Goal: Task Accomplishment & Management: Complete application form

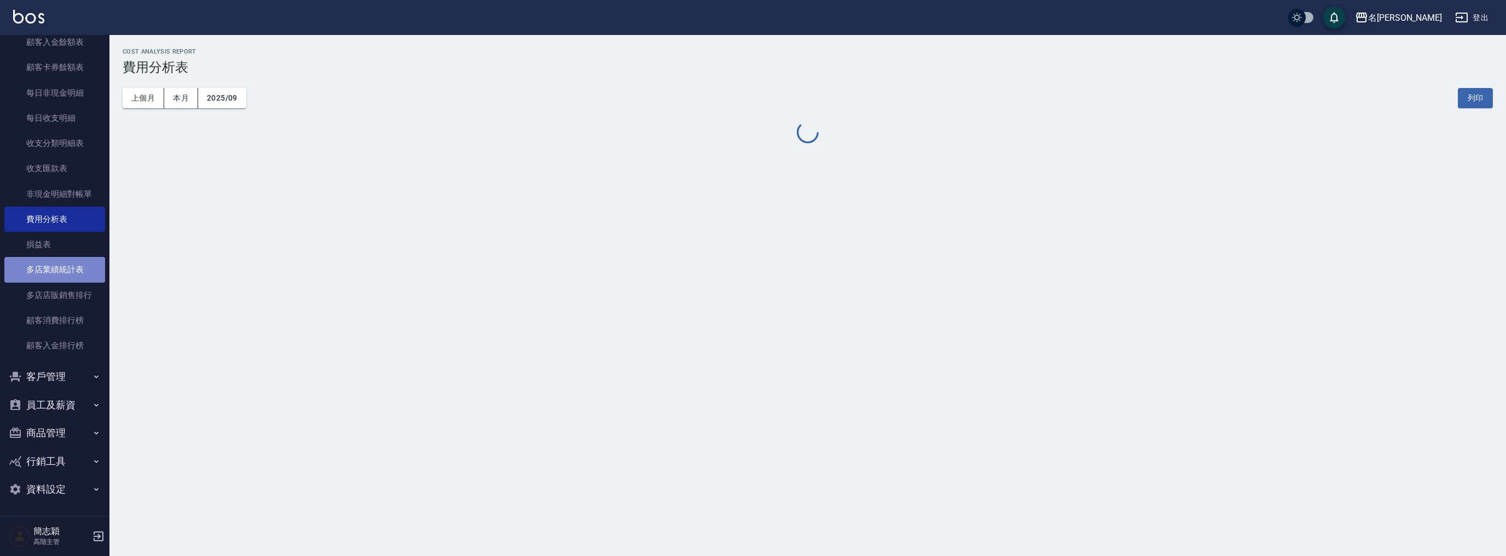
click at [71, 269] on link "多店業績統計表" at bounding box center [54, 269] width 101 height 25
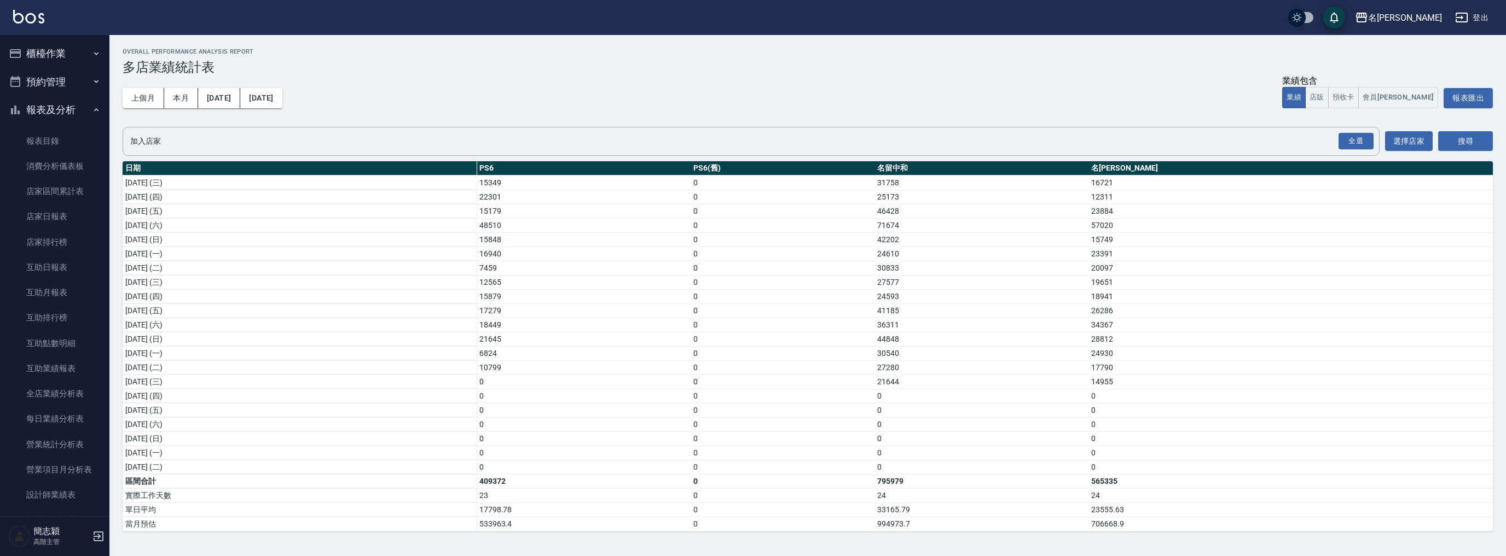
click at [75, 51] on button "櫃檯作業" at bounding box center [54, 53] width 101 height 28
click at [68, 260] on link "材料自購登錄" at bounding box center [54, 261] width 101 height 25
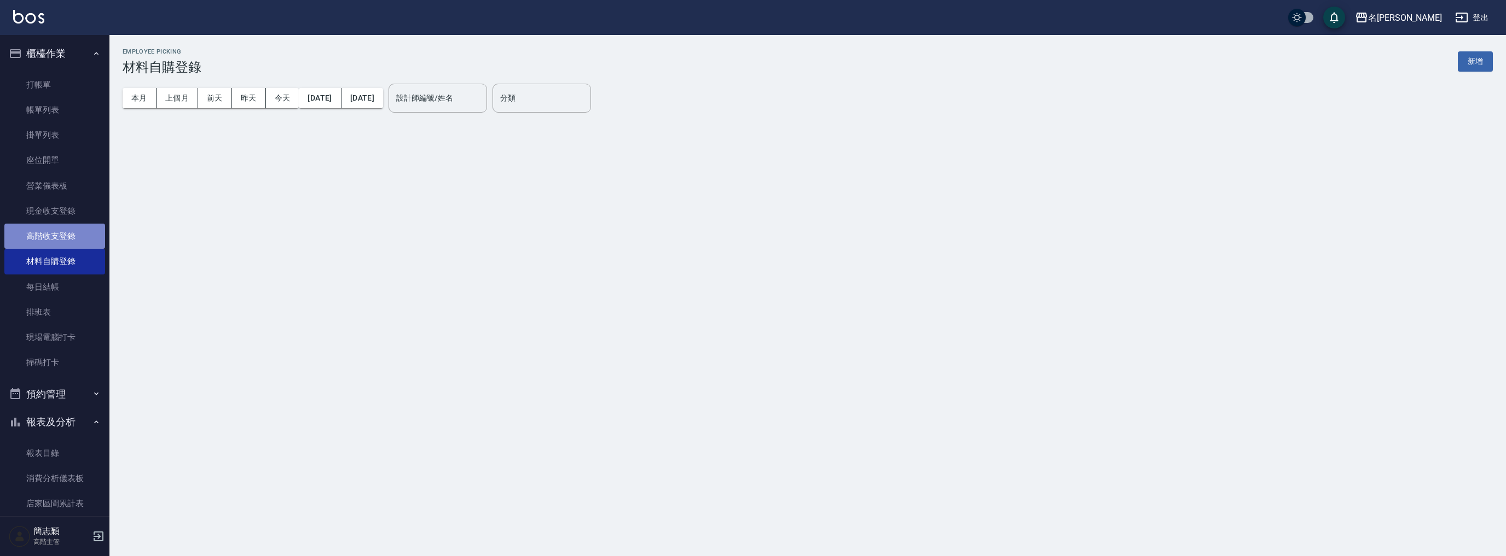
click at [65, 234] on link "高階收支登錄" at bounding box center [54, 236] width 101 height 25
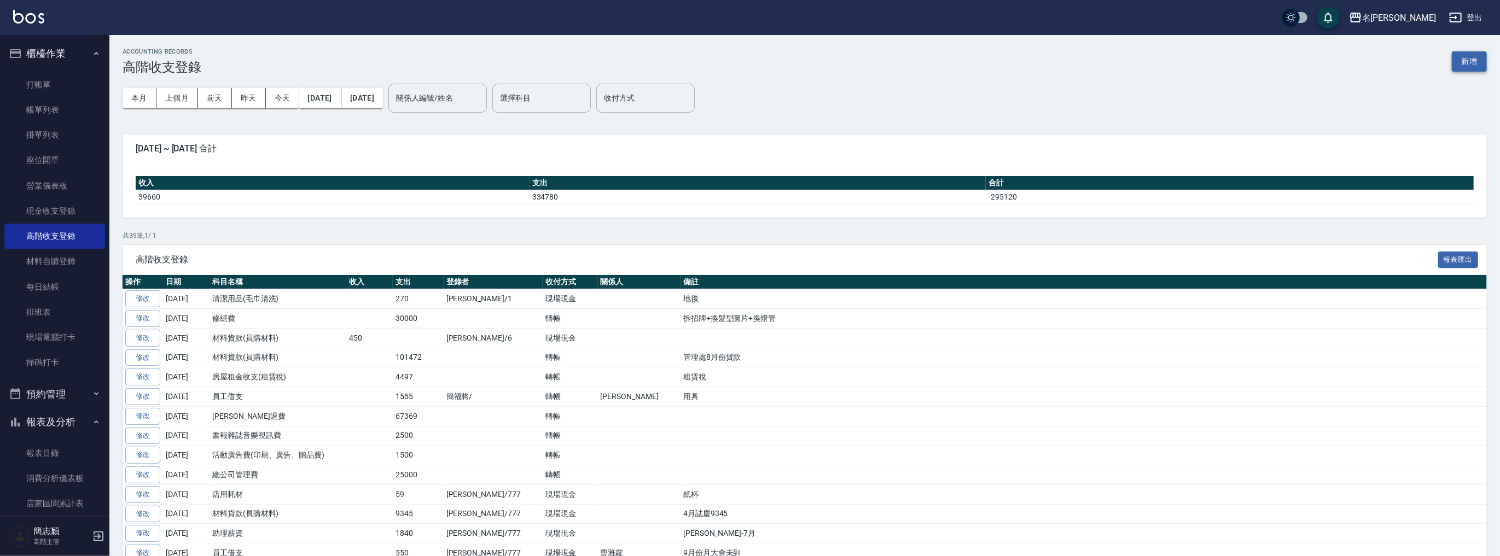
click at [1468, 62] on button "新增" at bounding box center [1469, 61] width 35 height 20
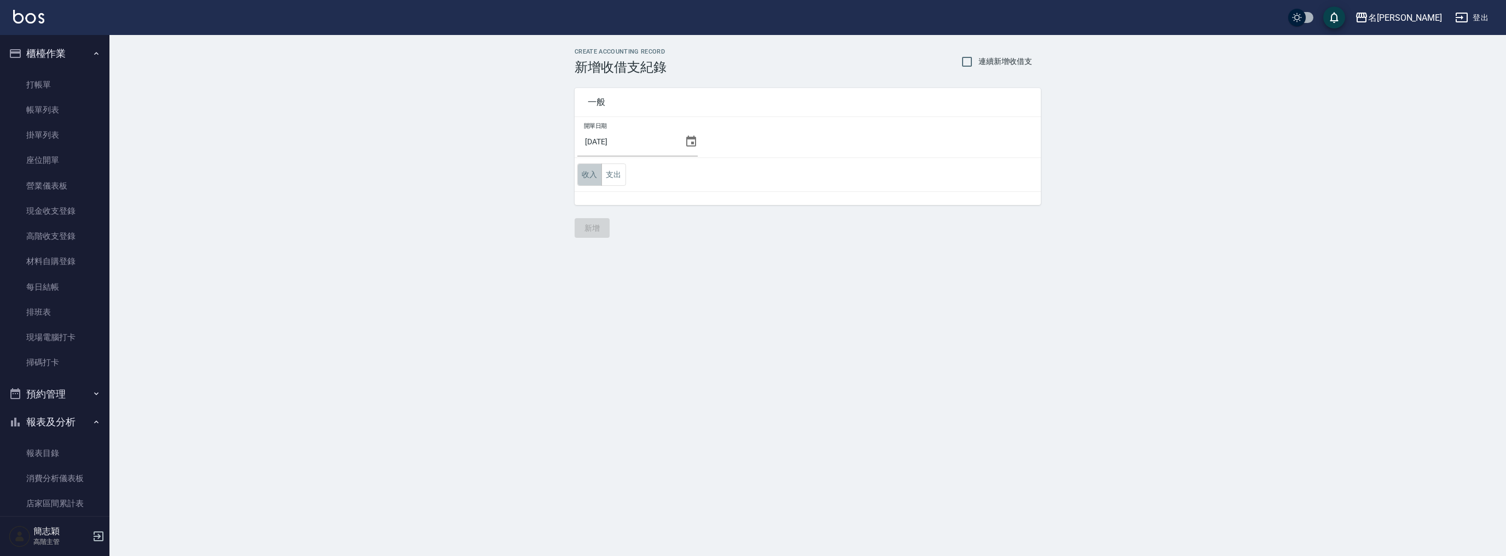
click at [592, 173] on button "收入" at bounding box center [589, 175] width 25 height 22
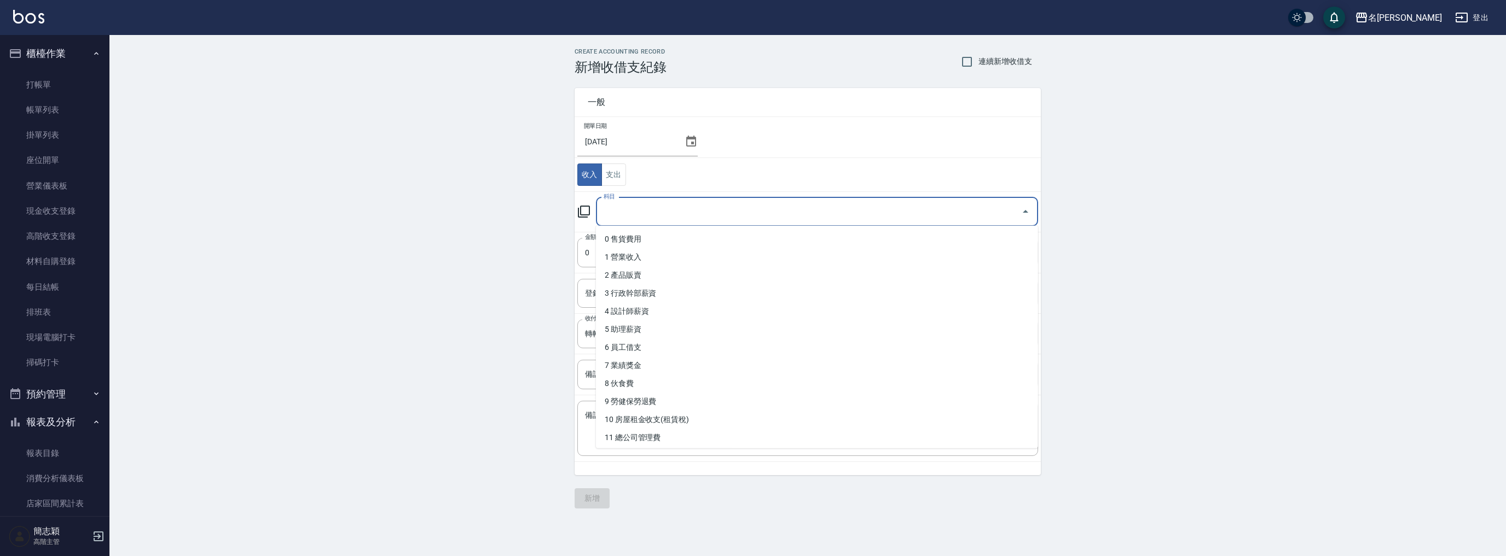
click at [675, 212] on input "科目" at bounding box center [809, 211] width 416 height 19
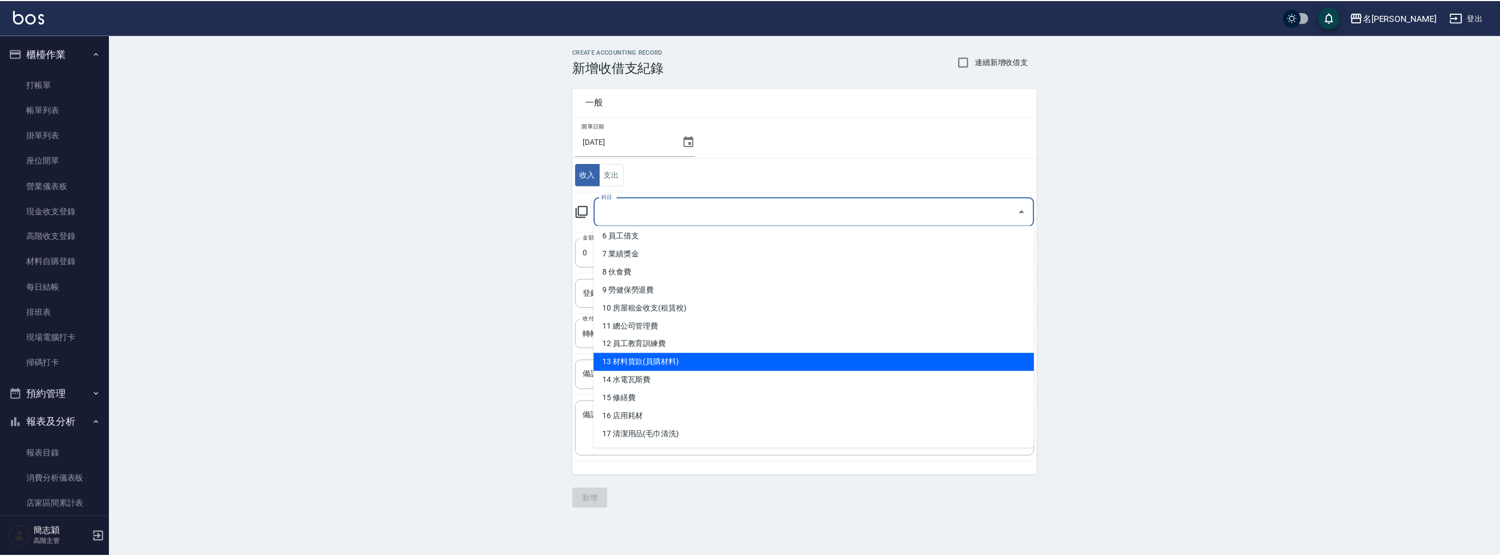
scroll to position [214, 0]
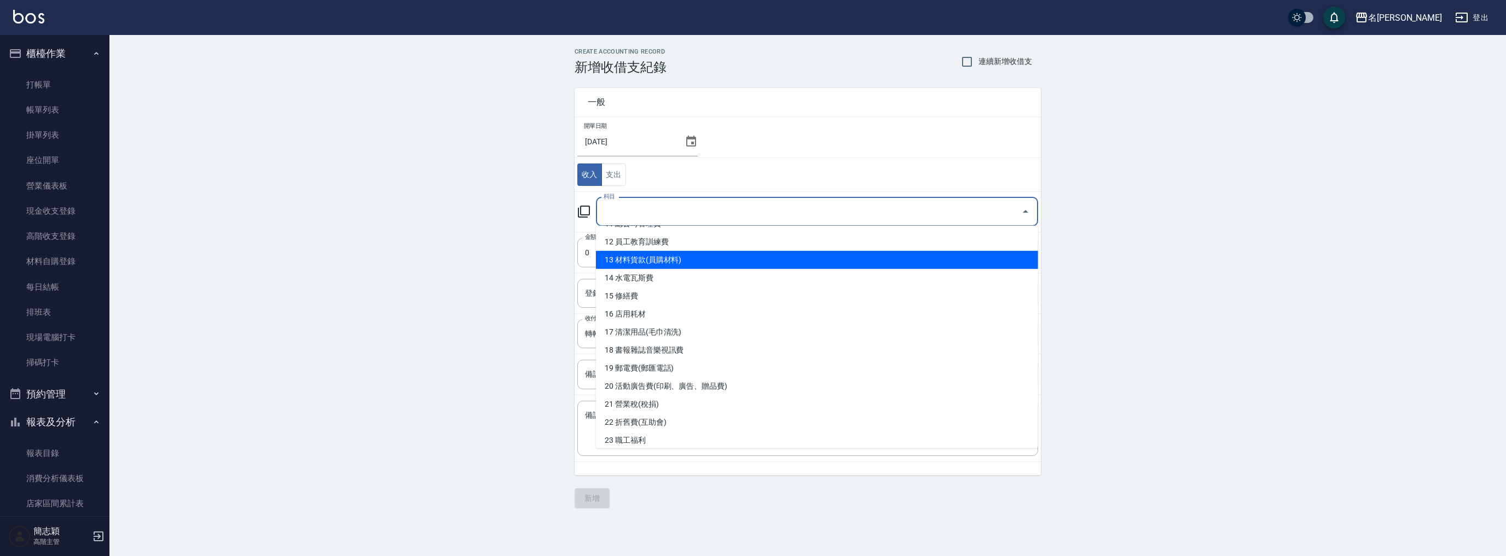
click at [679, 263] on li "13 材料貨款(員購材料)" at bounding box center [817, 260] width 442 height 18
type input "13 材料貨款(員購材料)"
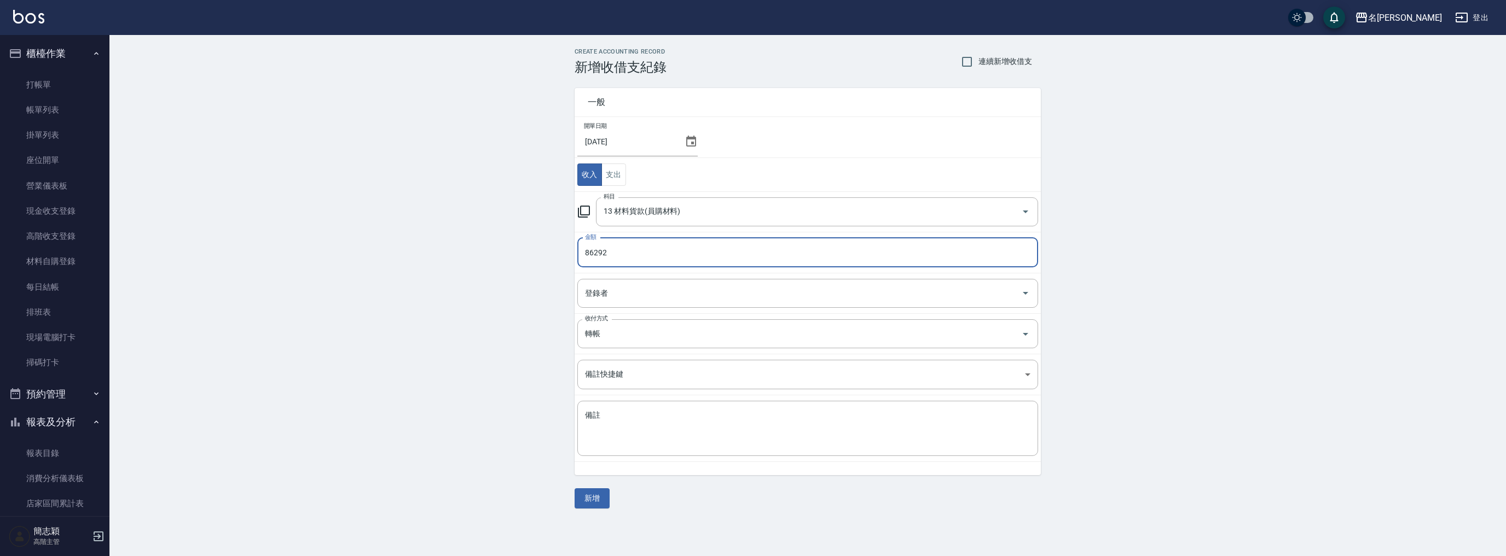
type input "86292"
click at [703, 277] on td "登錄者 登錄者" at bounding box center [807, 293] width 466 height 40
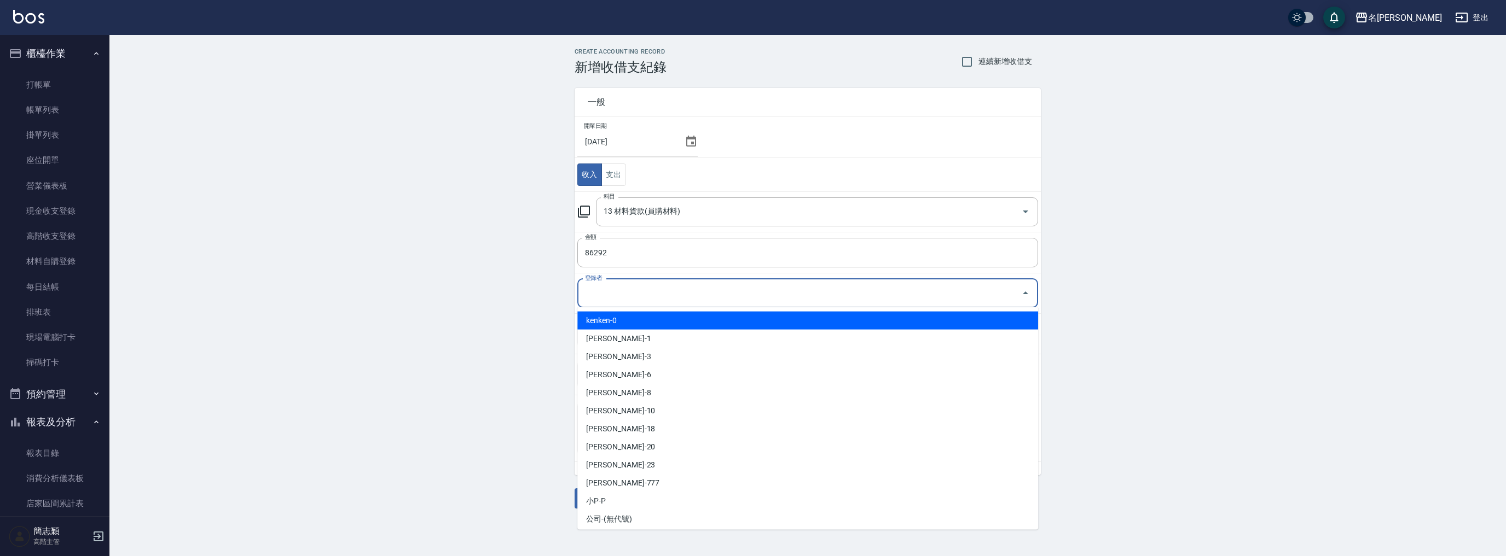
click at [704, 284] on input "登錄者" at bounding box center [799, 293] width 434 height 19
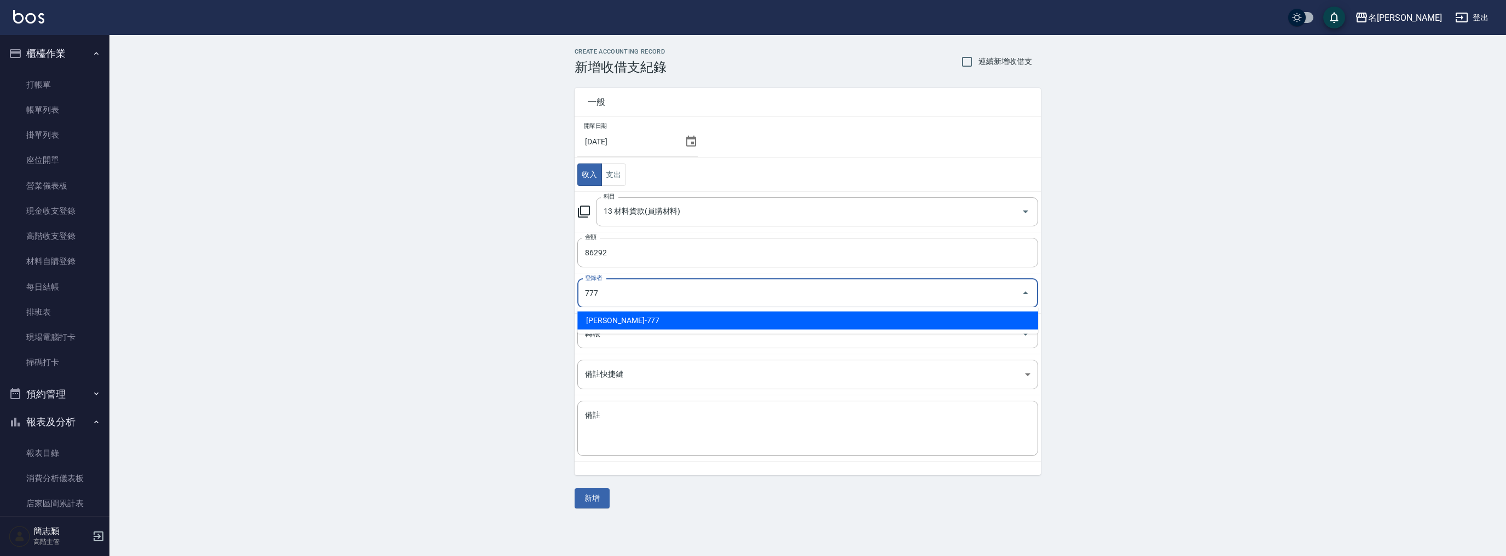
type input "[PERSON_NAME]-777"
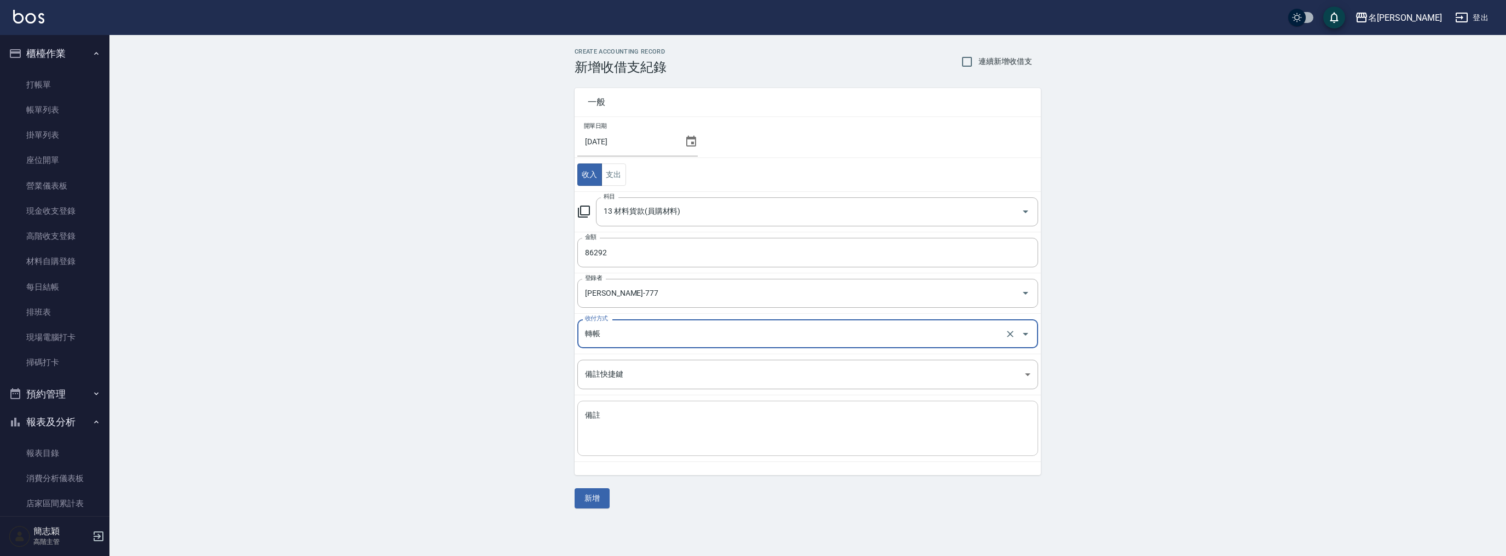
click at [715, 433] on textarea "備註" at bounding box center [807, 428] width 445 height 37
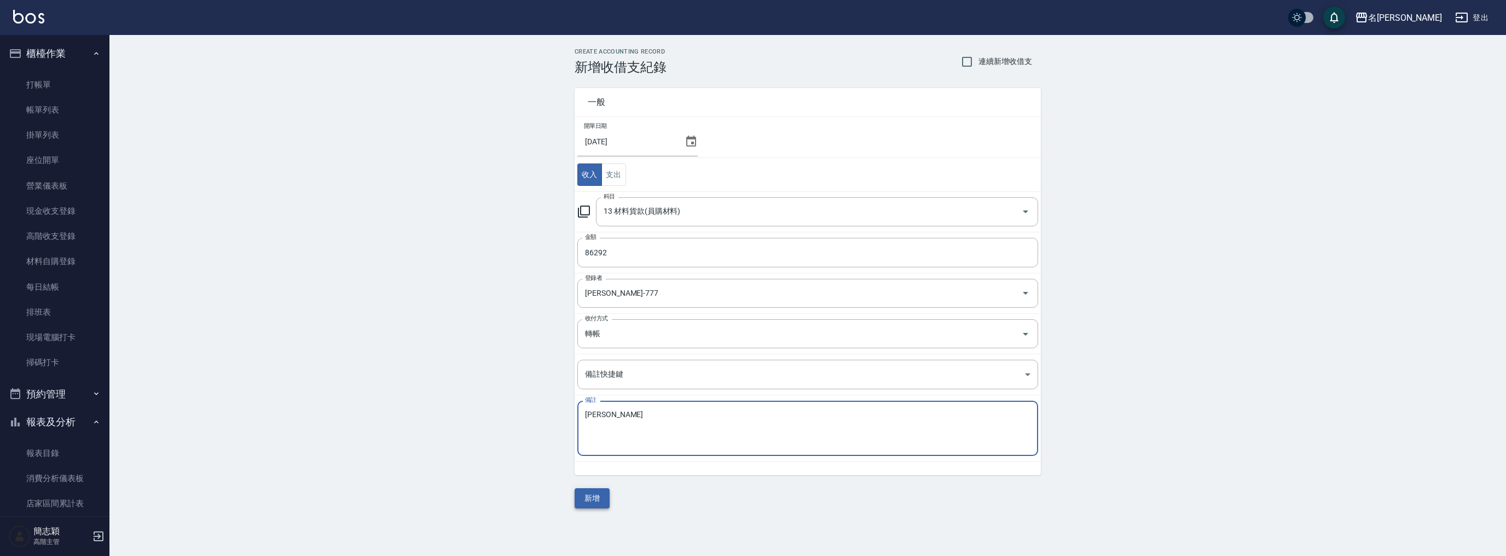
type textarea "[PERSON_NAME]"
click at [596, 495] on button "新增" at bounding box center [591, 499] width 35 height 20
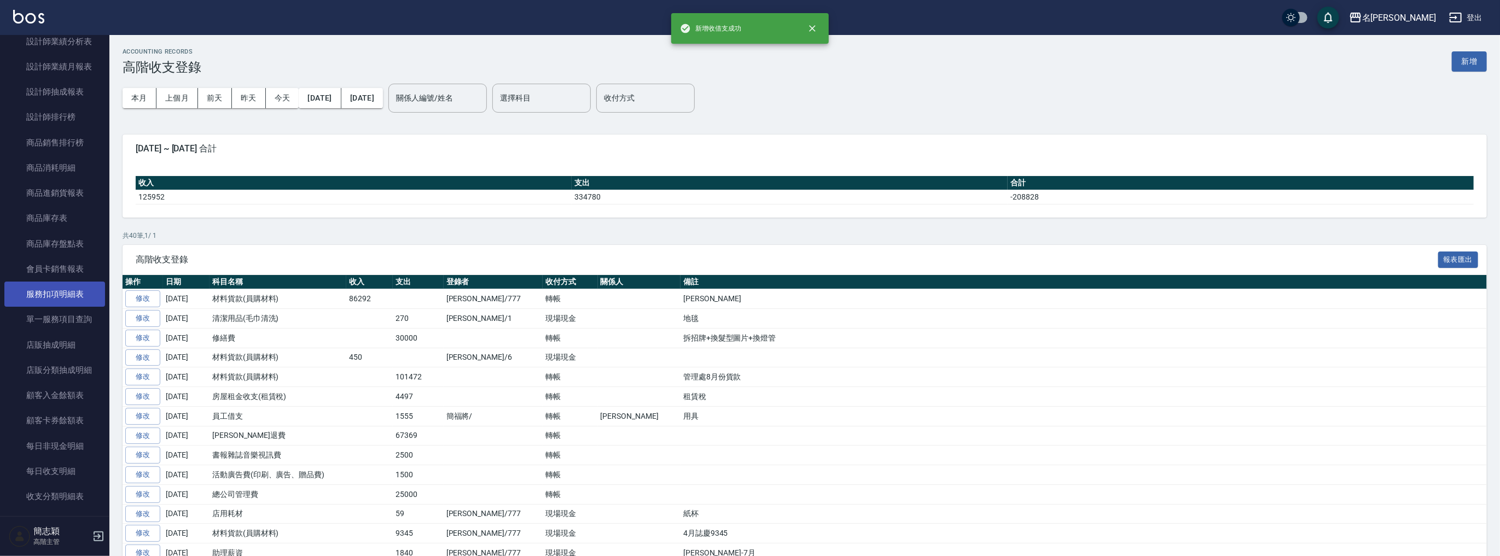
scroll to position [1171, 0]
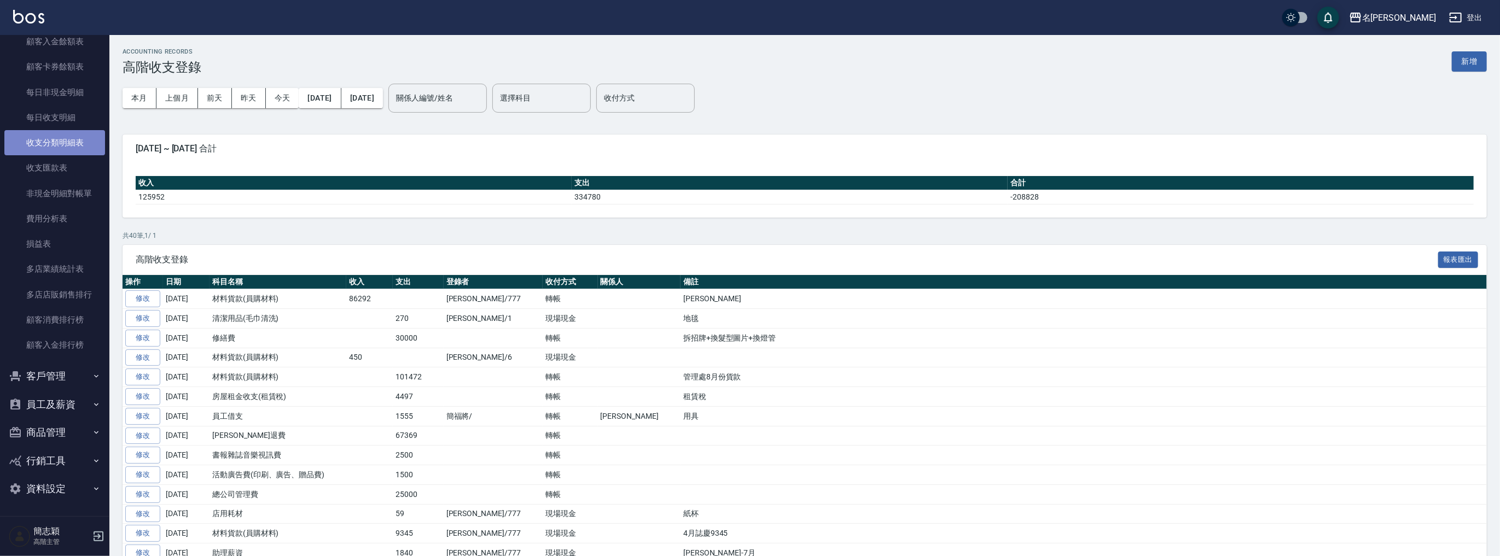
click at [65, 133] on link "收支分類明細表" at bounding box center [54, 142] width 101 height 25
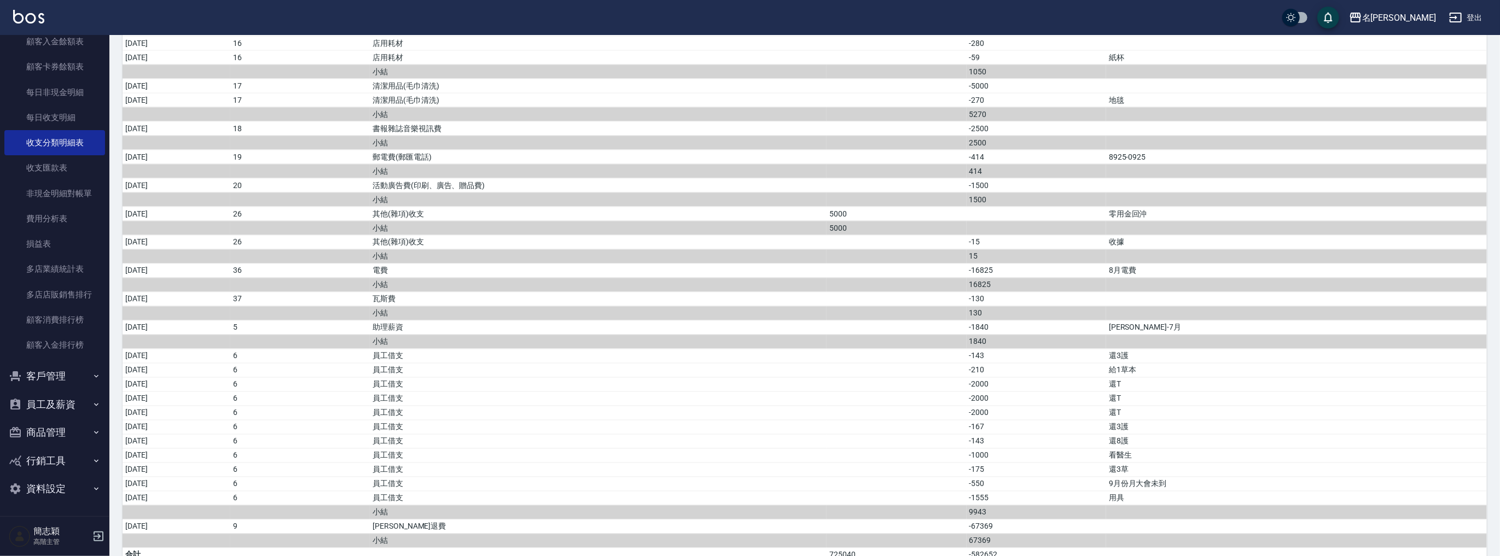
scroll to position [1643, 0]
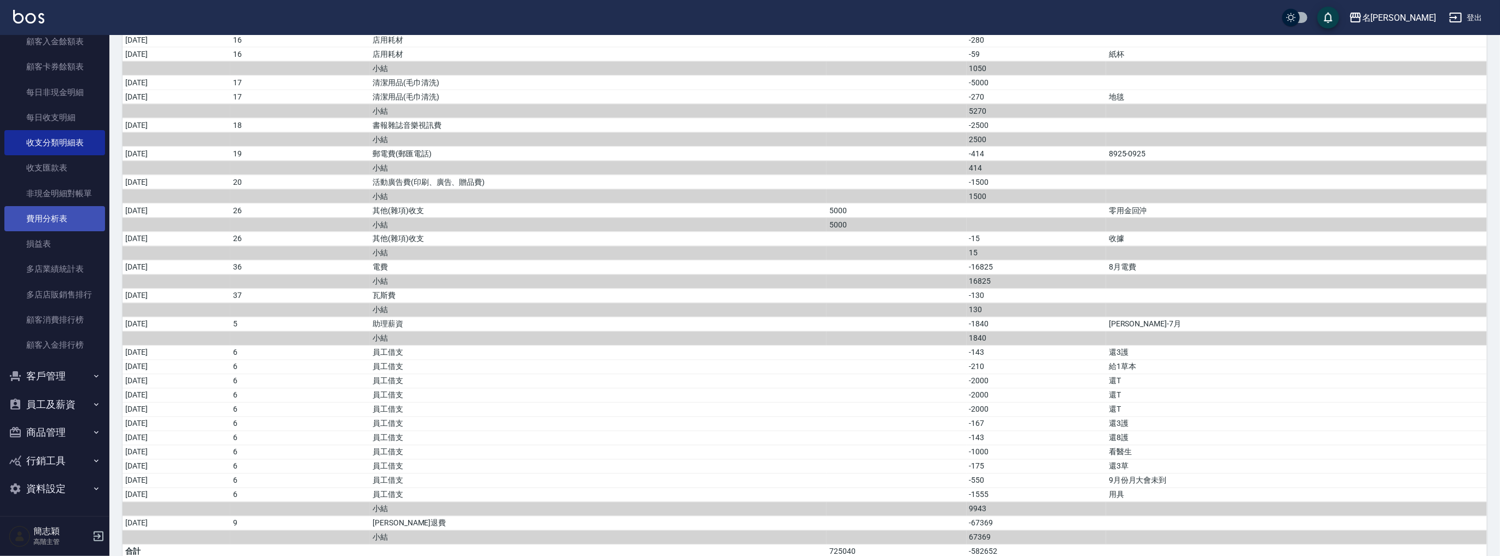
click at [59, 216] on link "費用分析表" at bounding box center [54, 218] width 101 height 25
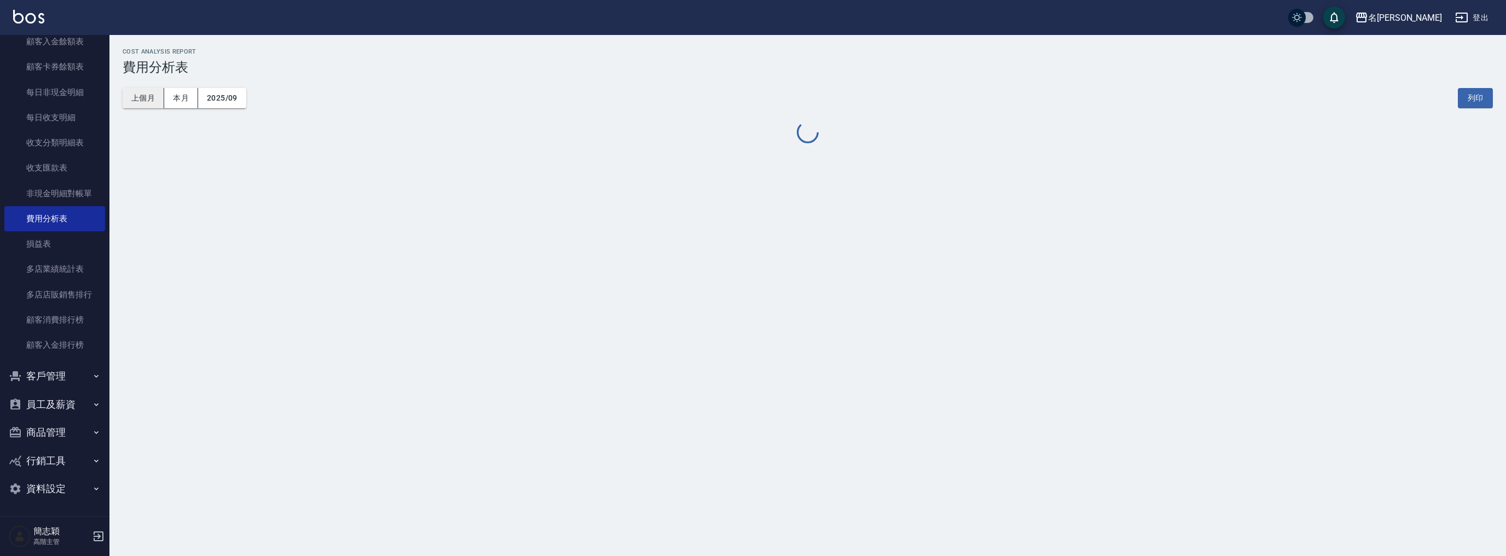
click at [142, 102] on button "上個月" at bounding box center [144, 98] width 42 height 20
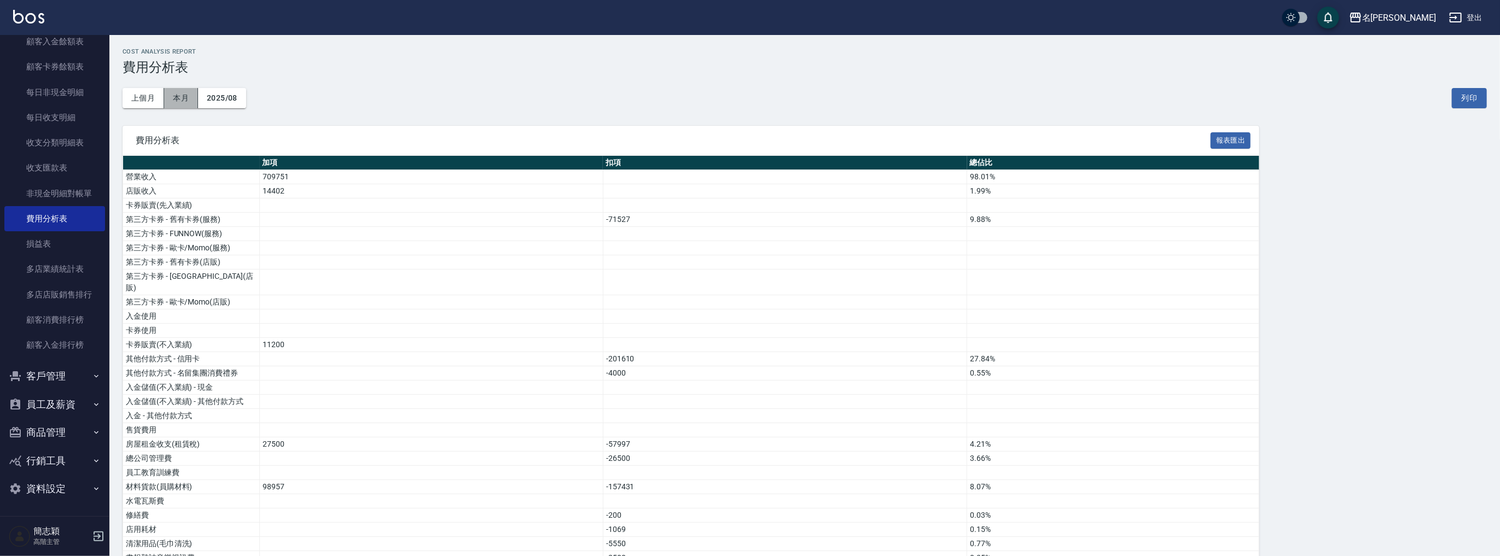
click at [184, 94] on button "本月" at bounding box center [181, 98] width 34 height 20
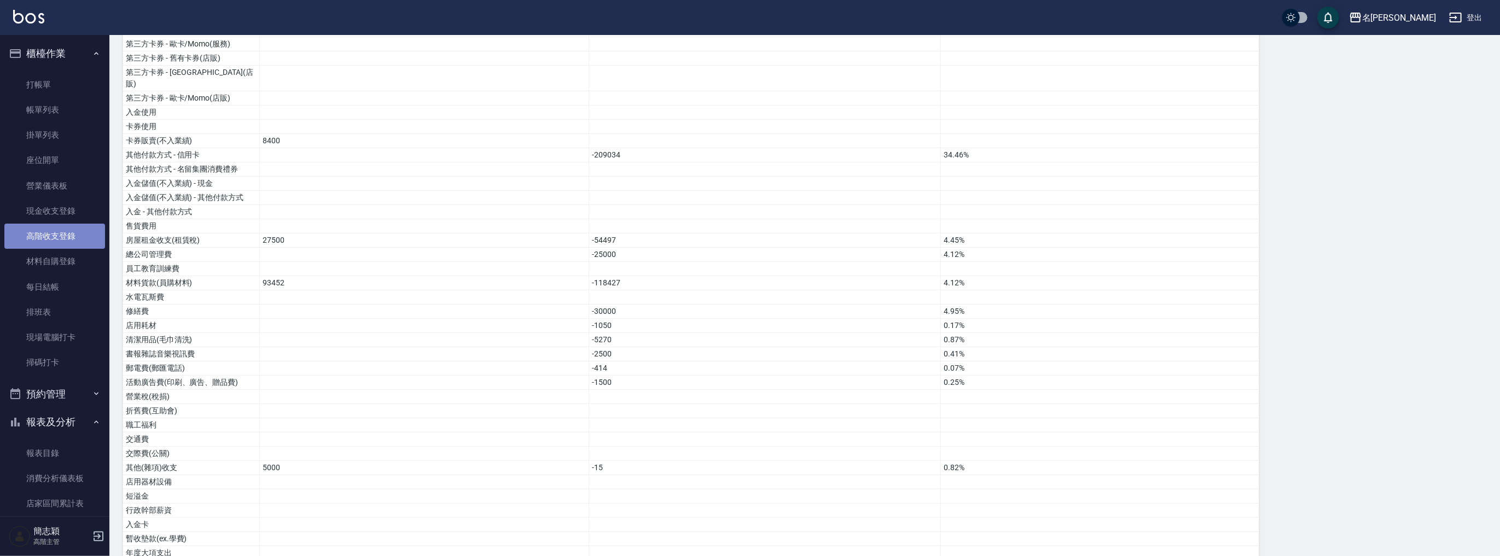
click at [67, 233] on link "高階收支登錄" at bounding box center [54, 236] width 101 height 25
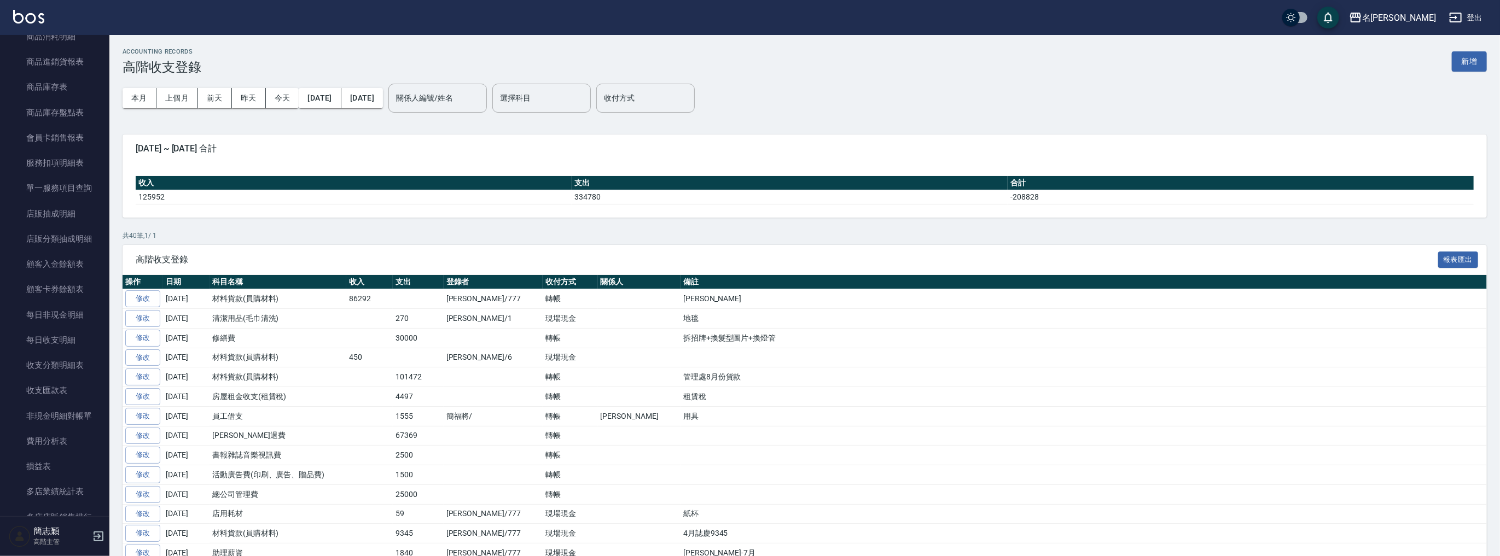
scroll to position [1171, 0]
click at [67, 143] on link "收支分類明細表" at bounding box center [54, 142] width 101 height 25
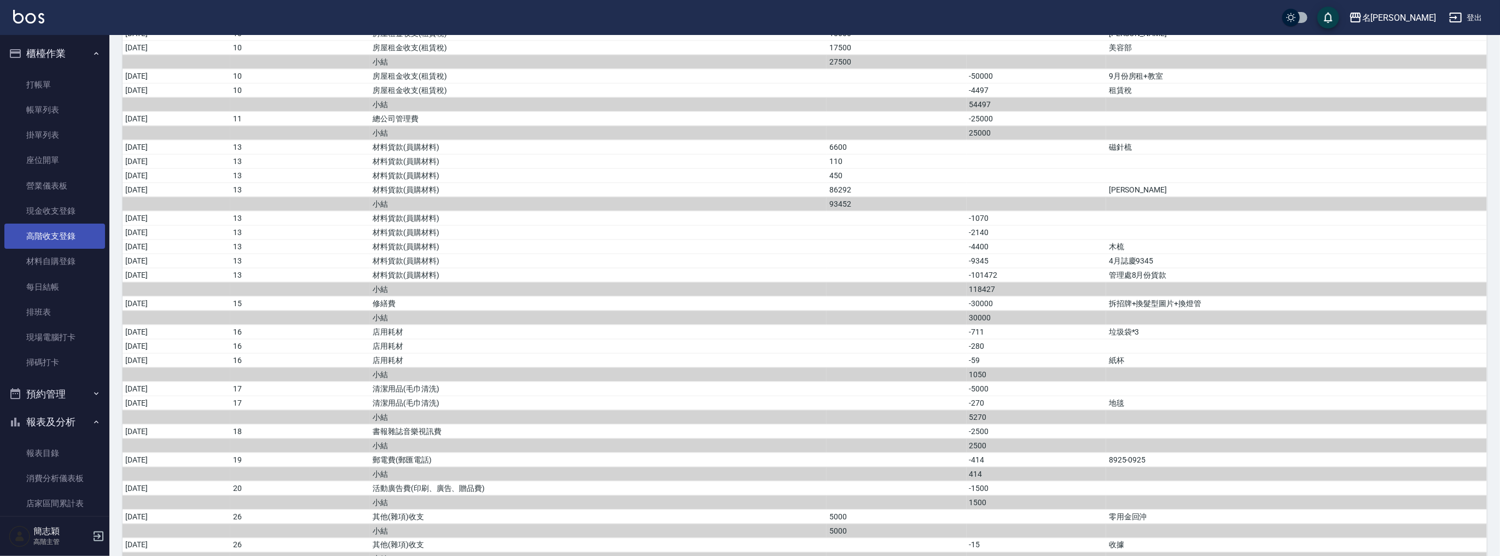
click at [72, 239] on link "高階收支登錄" at bounding box center [54, 236] width 101 height 25
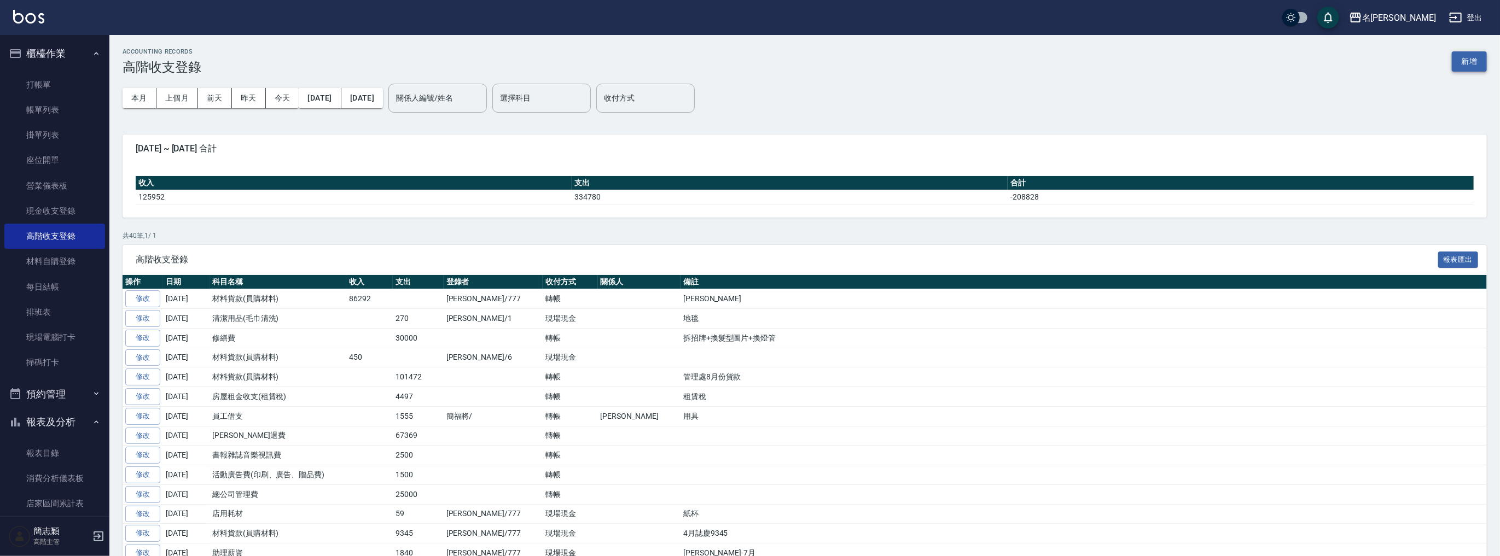
click at [1475, 64] on button "新增" at bounding box center [1469, 61] width 35 height 20
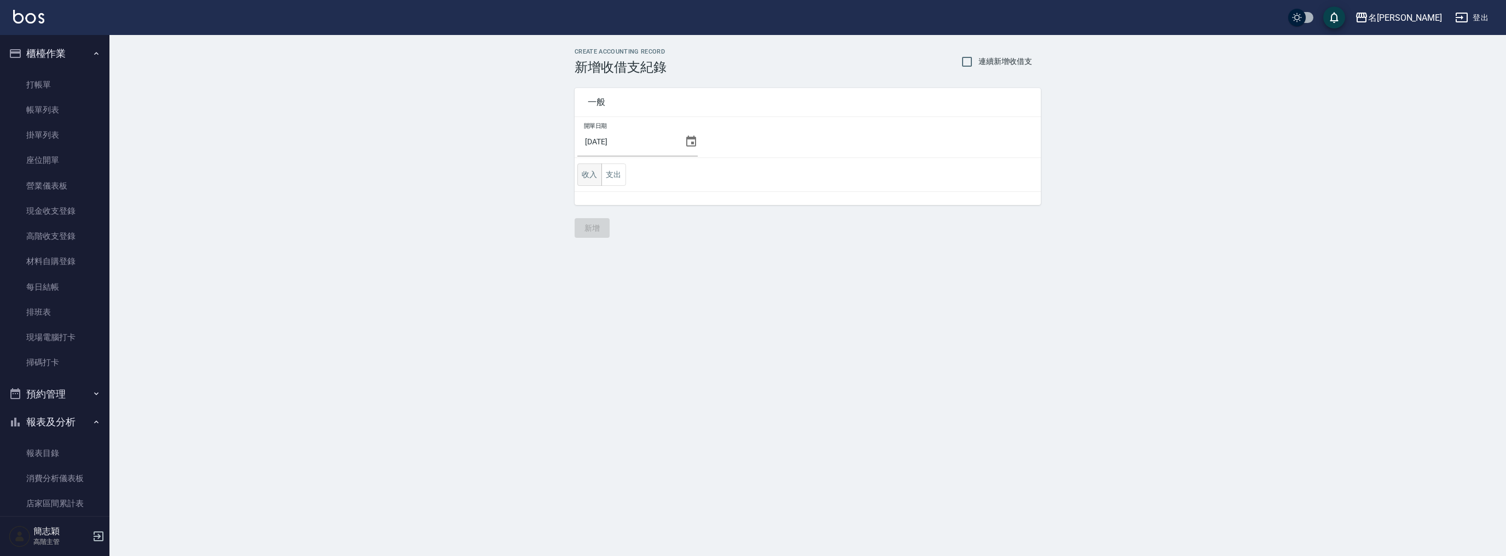
click at [589, 173] on button "收入" at bounding box center [589, 175] width 25 height 22
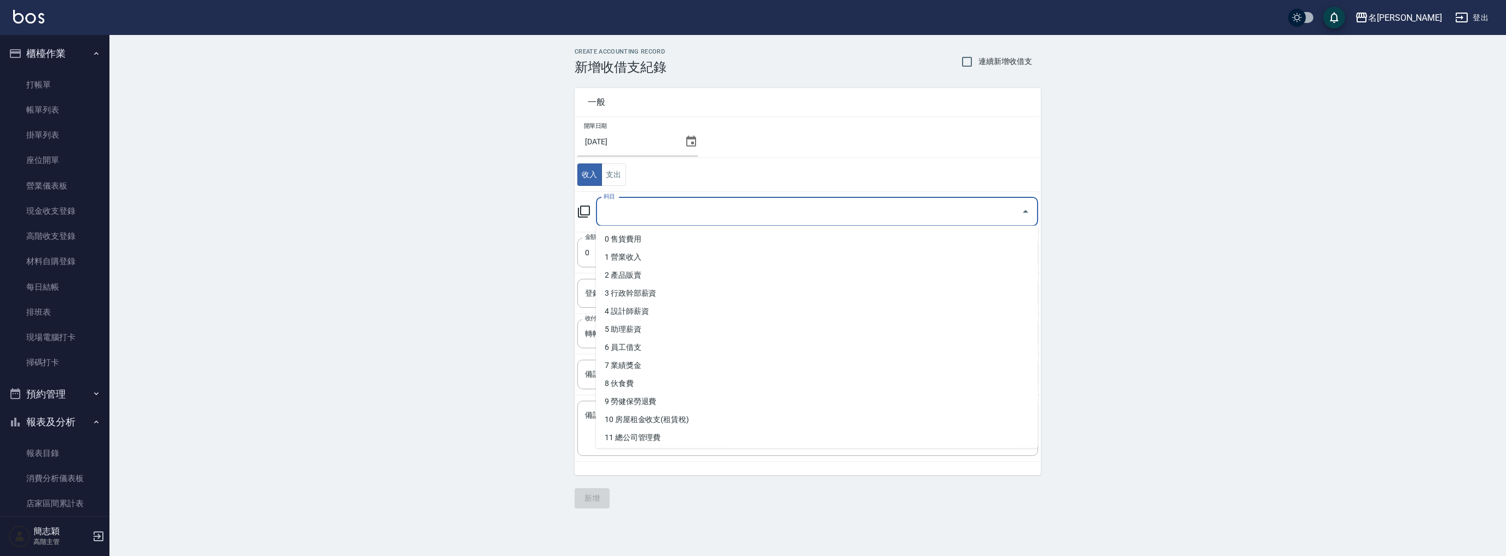
click at [731, 206] on input "科目" at bounding box center [809, 211] width 416 height 19
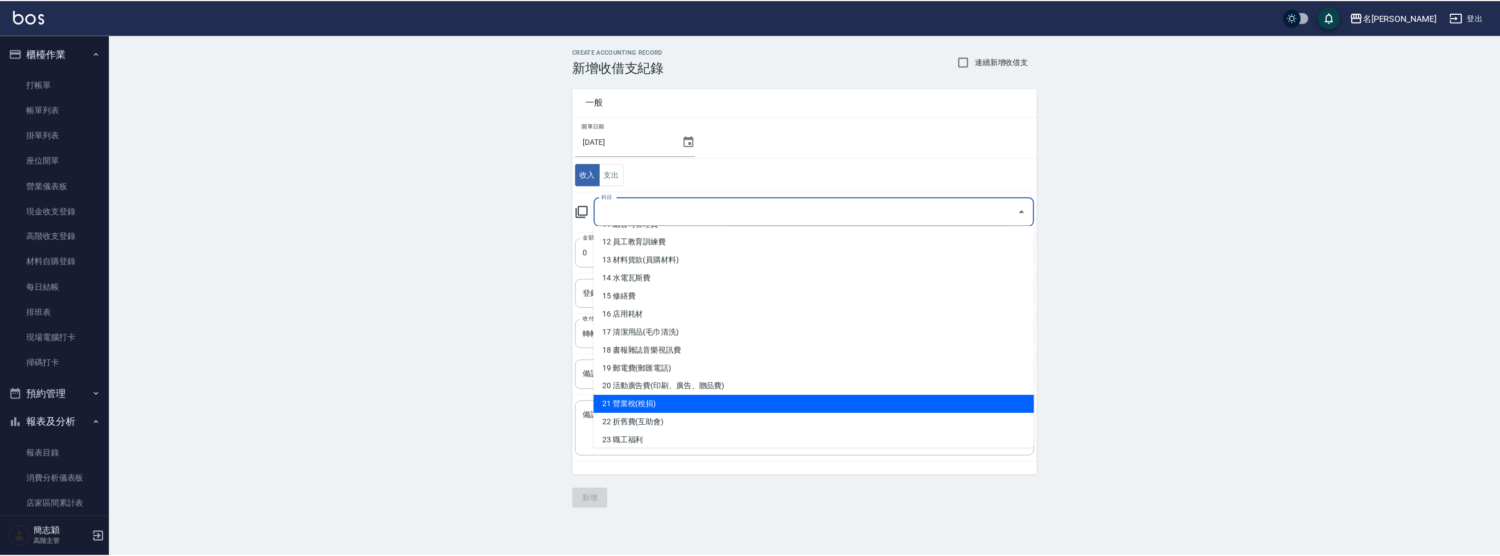
scroll to position [112, 0]
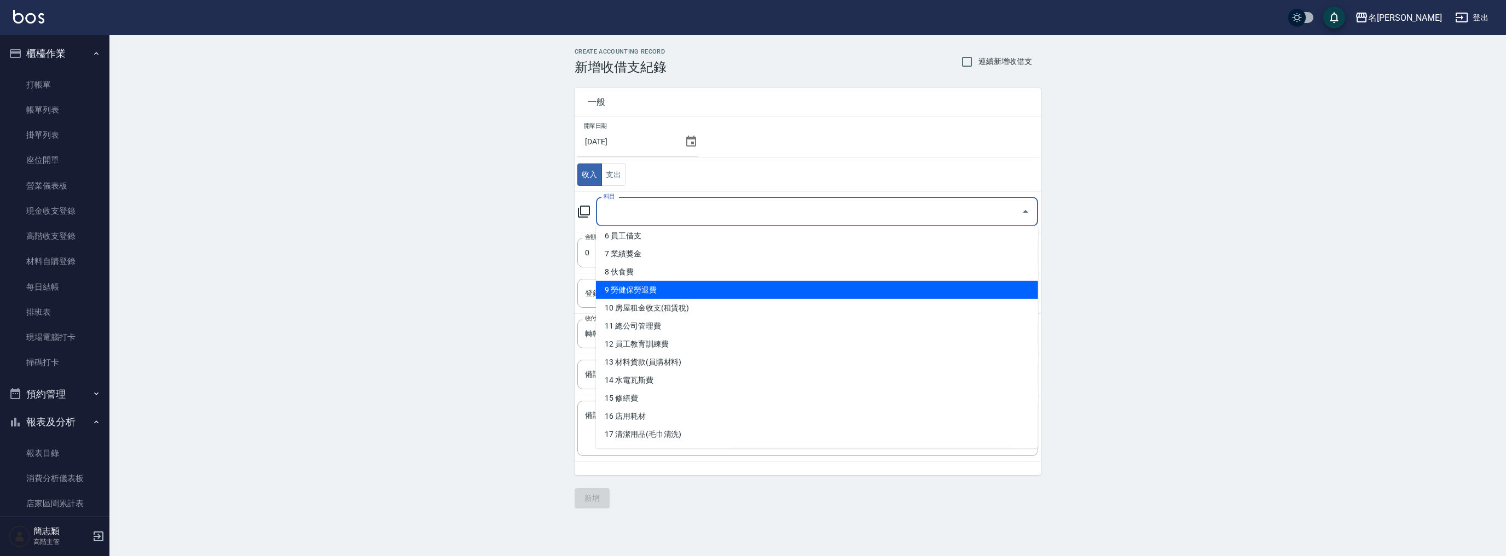
click at [663, 293] on li "9 勞健保勞退費" at bounding box center [817, 290] width 442 height 18
type input "9 勞健保勞退費"
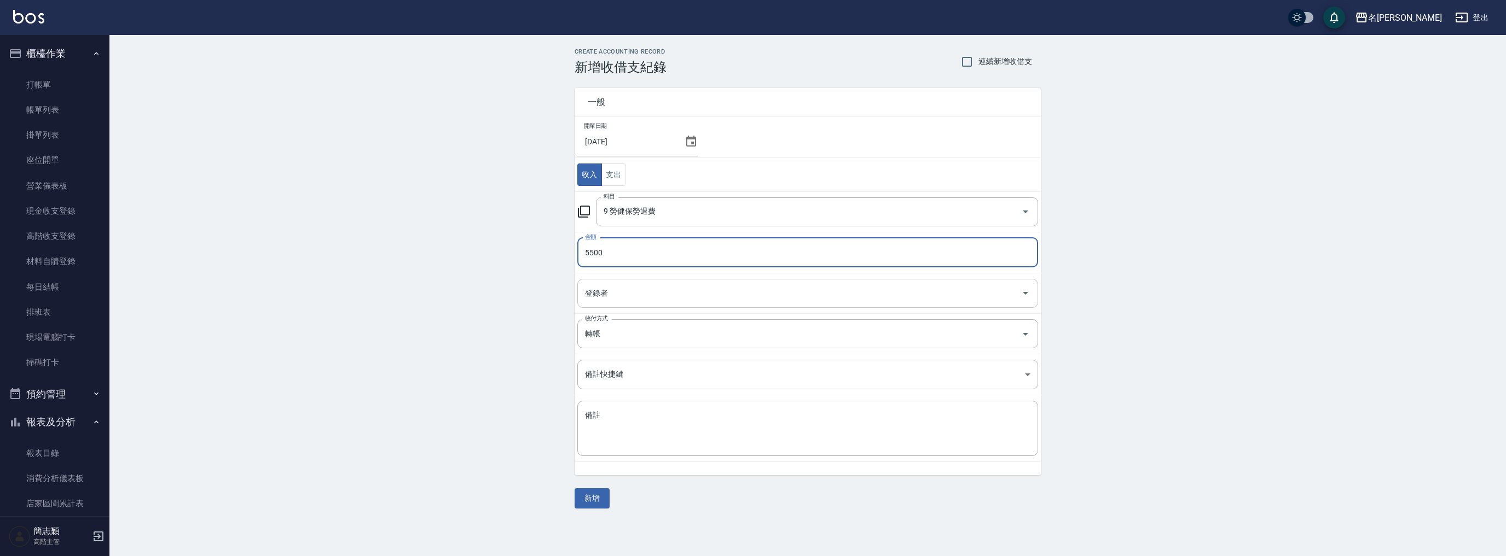
type input "5500"
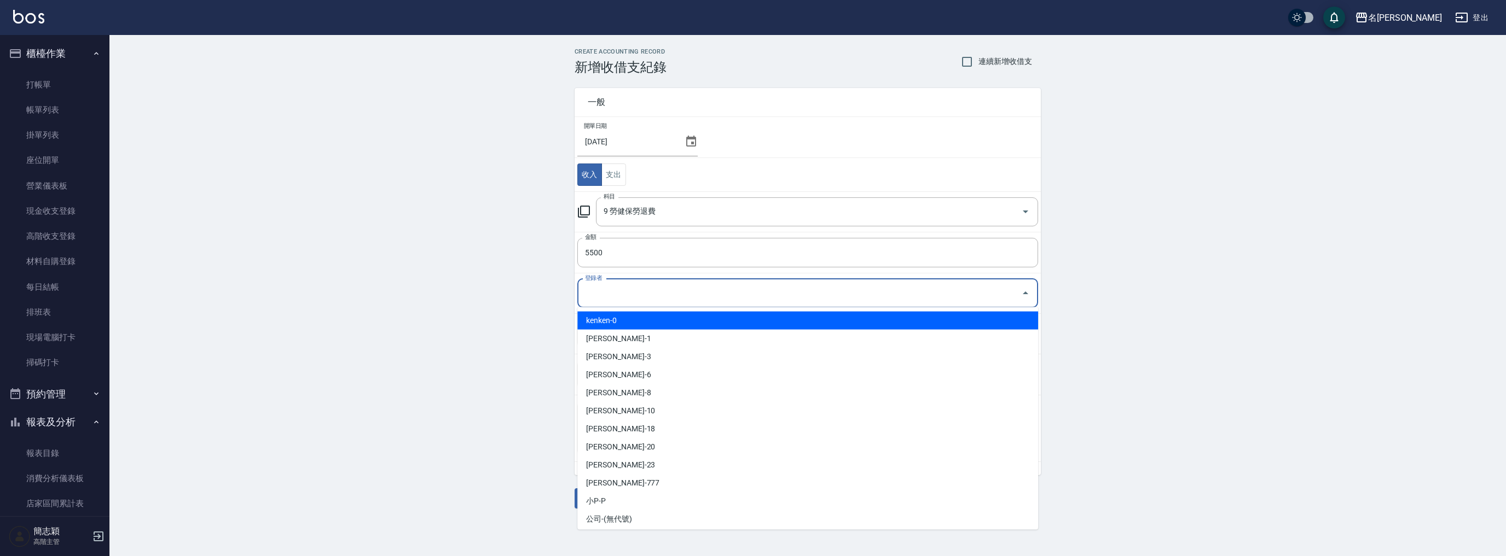
click at [678, 297] on input "登錄者" at bounding box center [799, 293] width 434 height 19
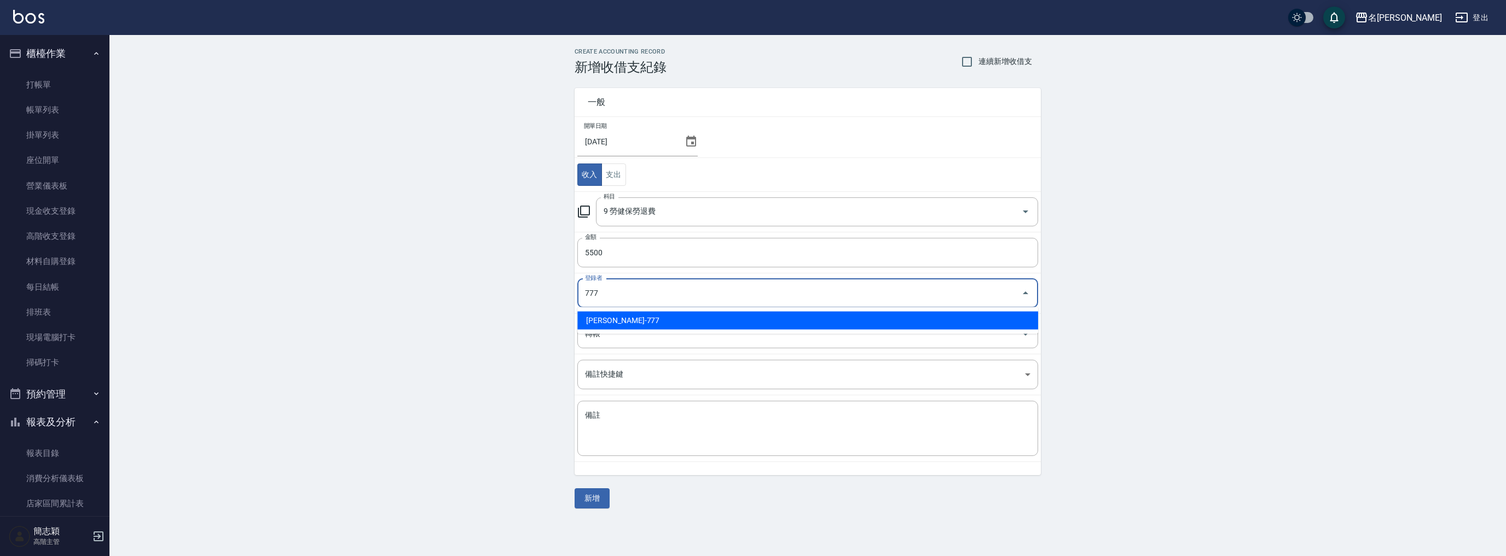
type input "[PERSON_NAME]-777"
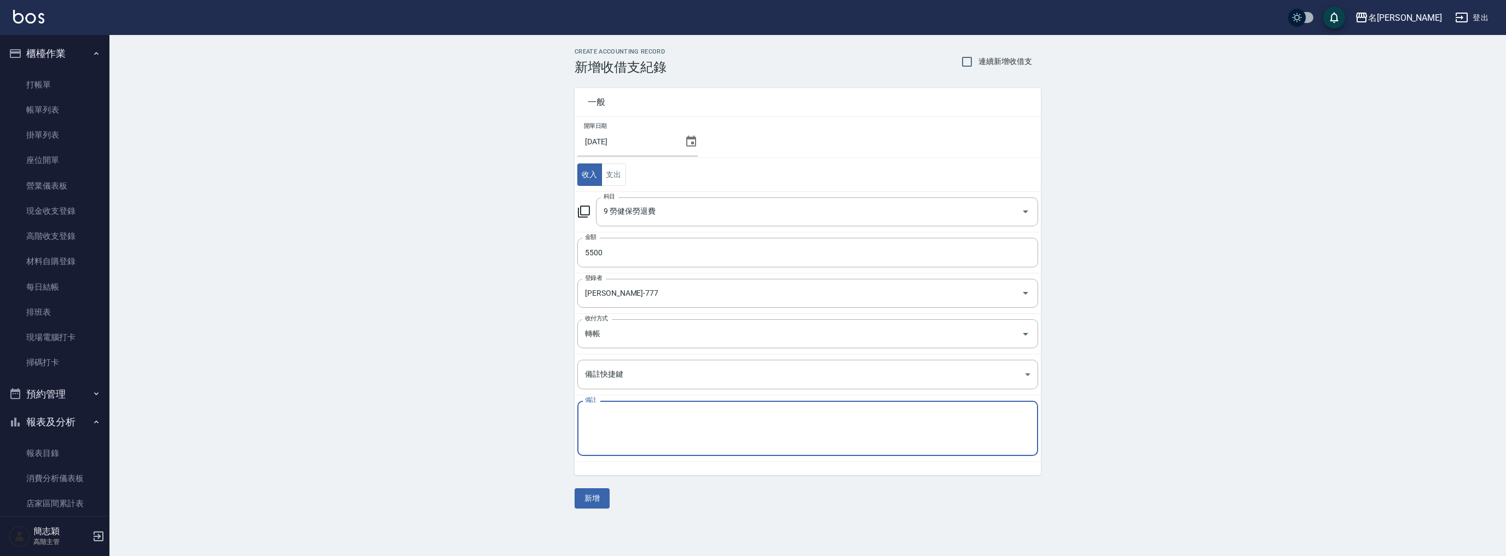
click at [716, 416] on textarea "備註" at bounding box center [807, 428] width 445 height 37
type textarea "子[PERSON_NAME]"
click at [604, 502] on button "新增" at bounding box center [591, 499] width 35 height 20
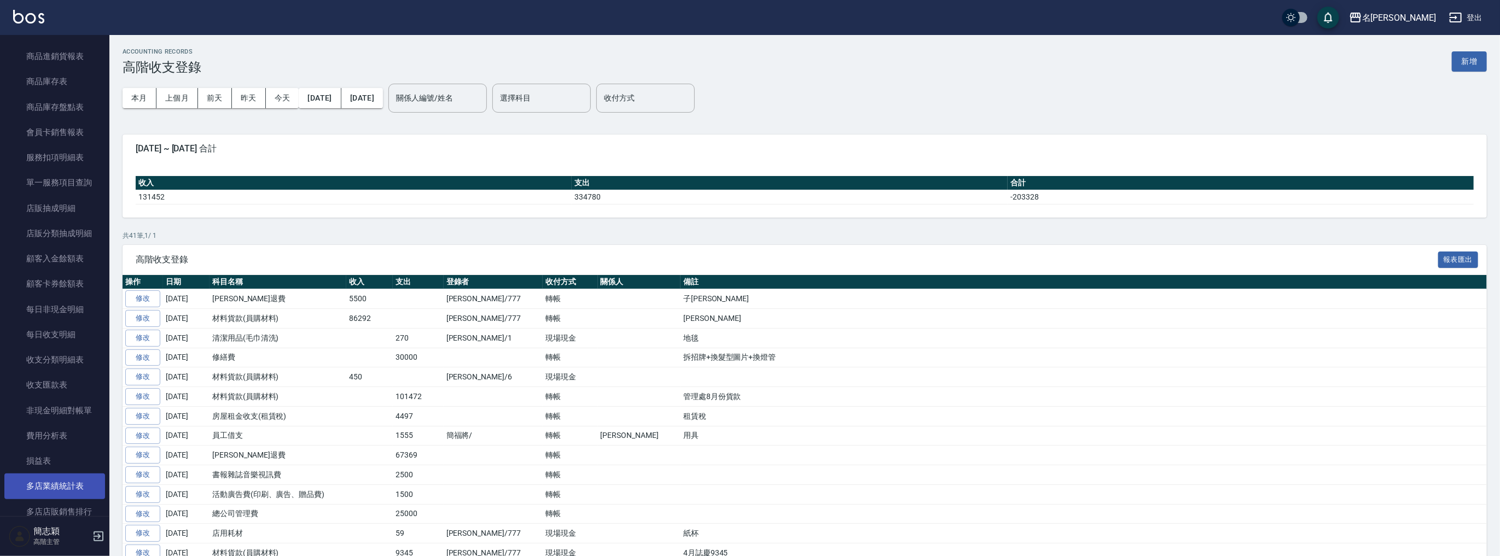
scroll to position [1123, 0]
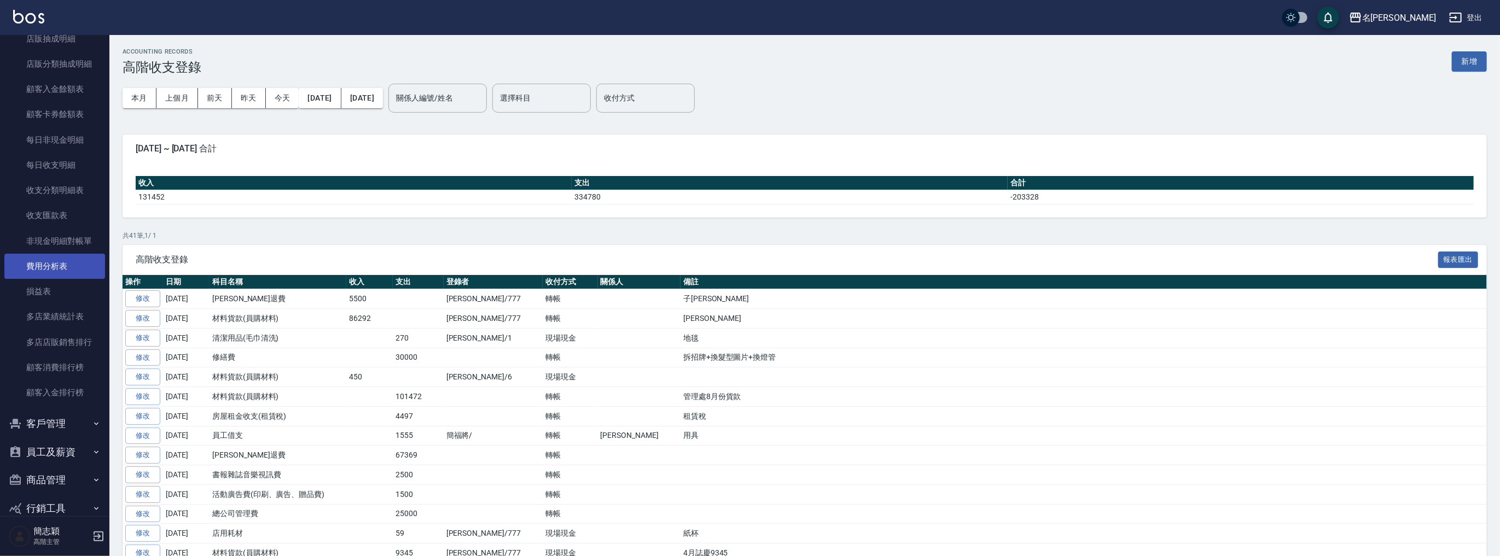
click at [50, 264] on link "費用分析表" at bounding box center [54, 266] width 101 height 25
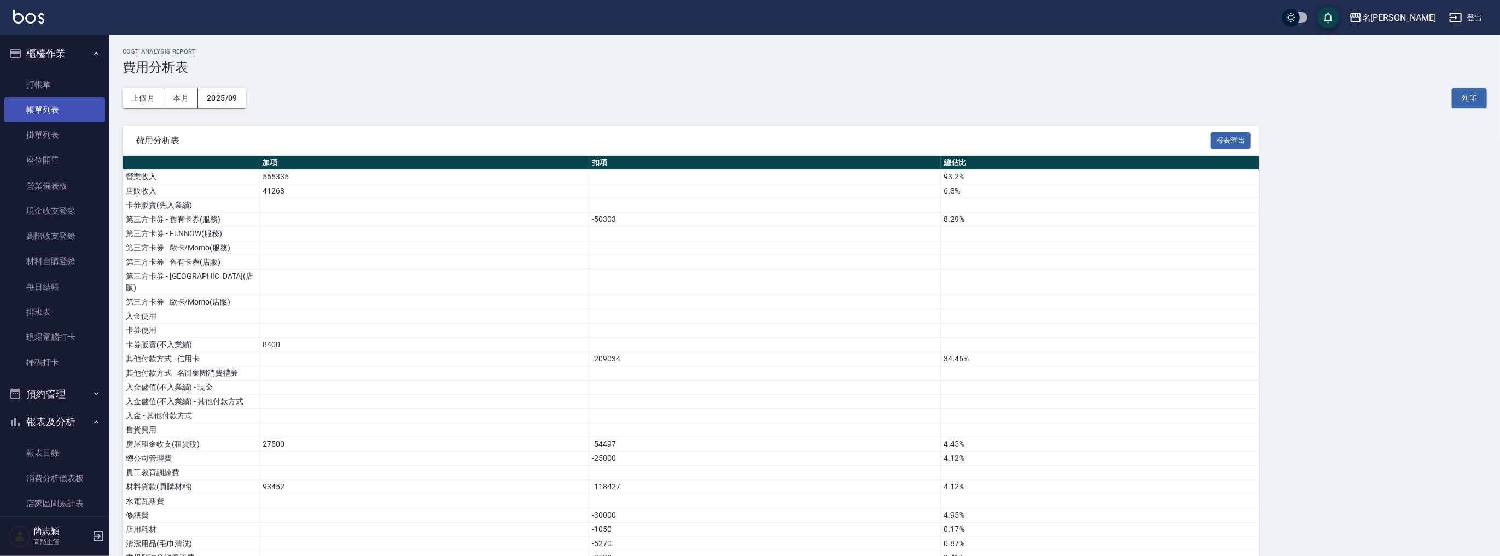
click at [59, 109] on link "帳單列表" at bounding box center [54, 109] width 101 height 25
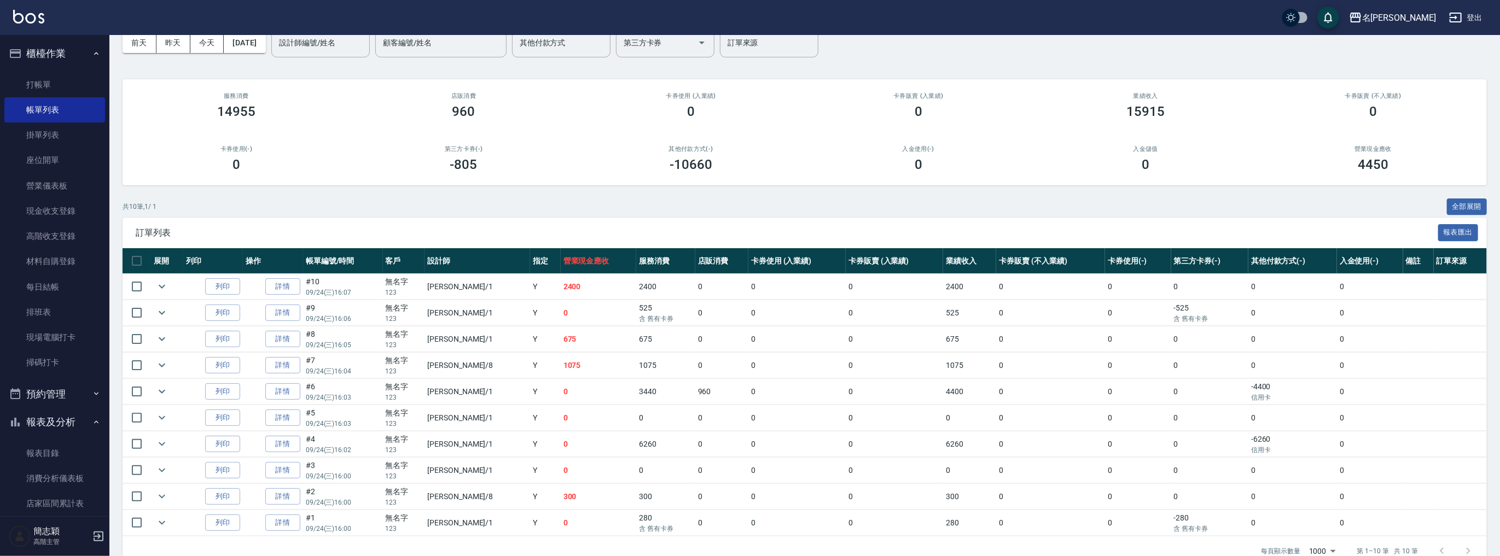
scroll to position [76, 0]
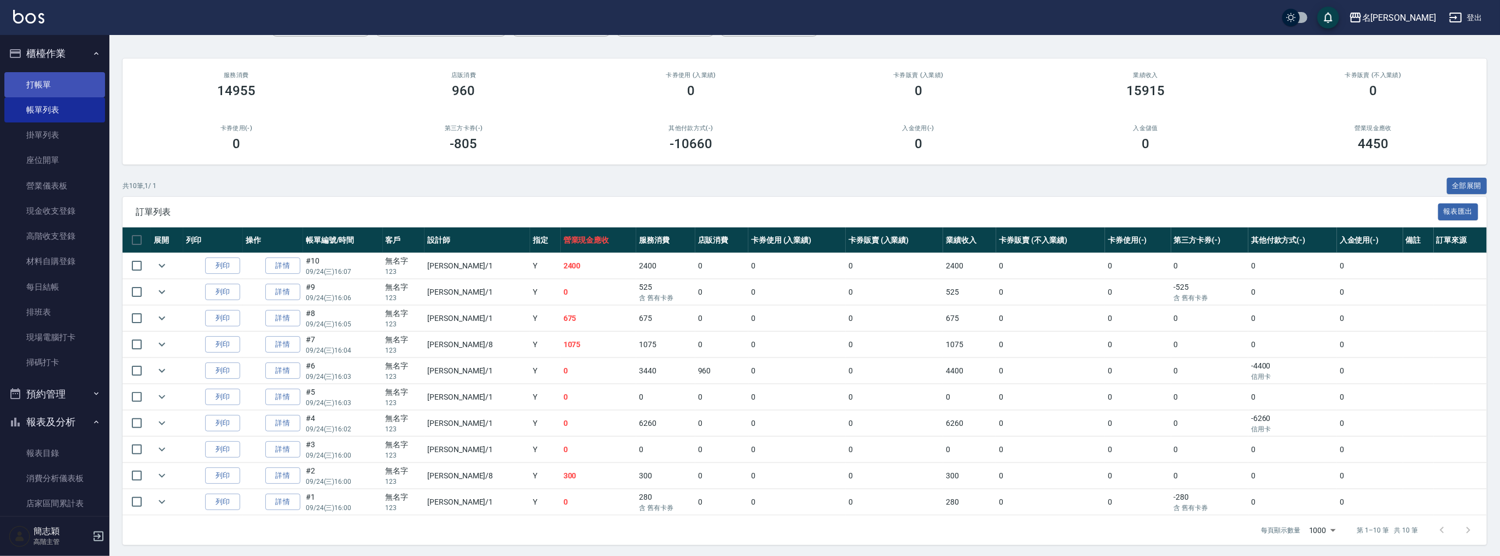
click at [62, 83] on link "打帳單" at bounding box center [54, 84] width 101 height 25
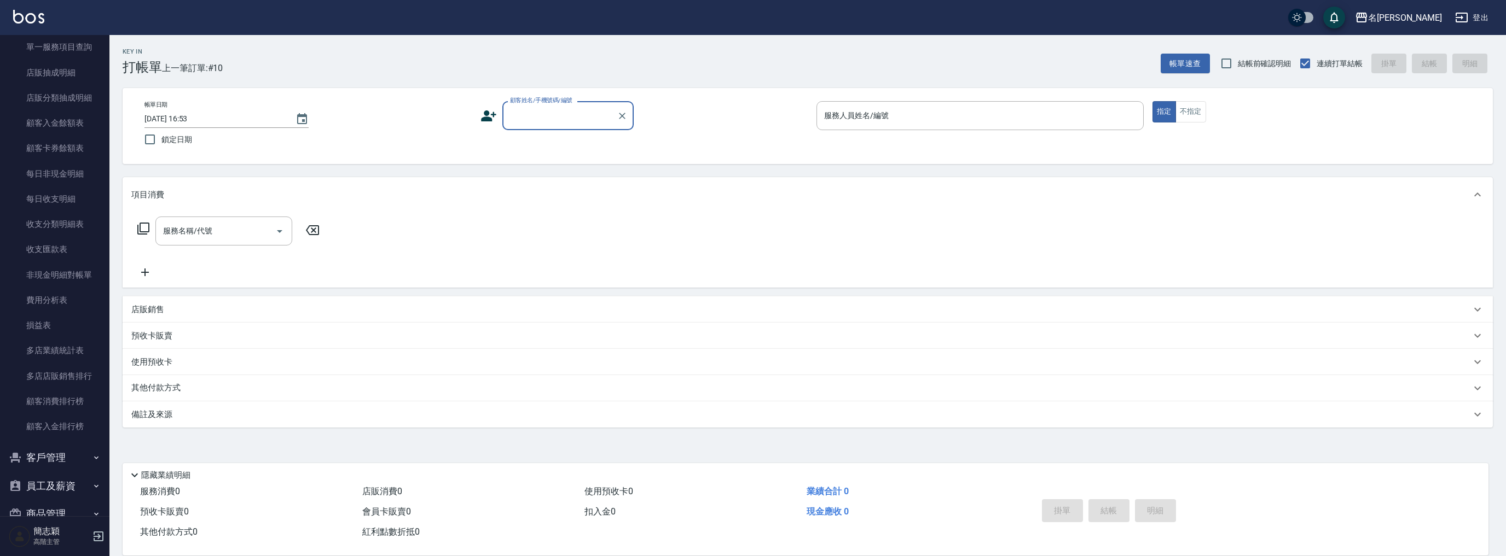
scroll to position [1171, 0]
click at [82, 269] on link "多店業績統計表" at bounding box center [54, 269] width 101 height 25
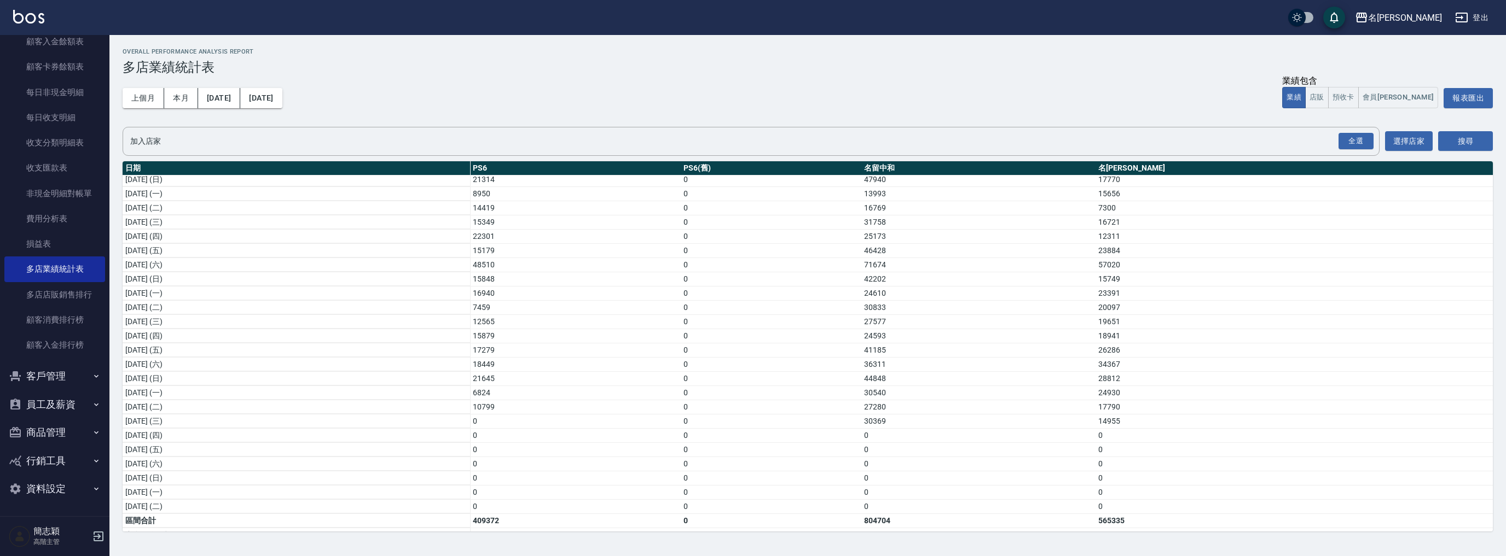
scroll to position [130, 0]
click at [1418, 18] on div "名[PERSON_NAME]" at bounding box center [1405, 18] width 74 height 14
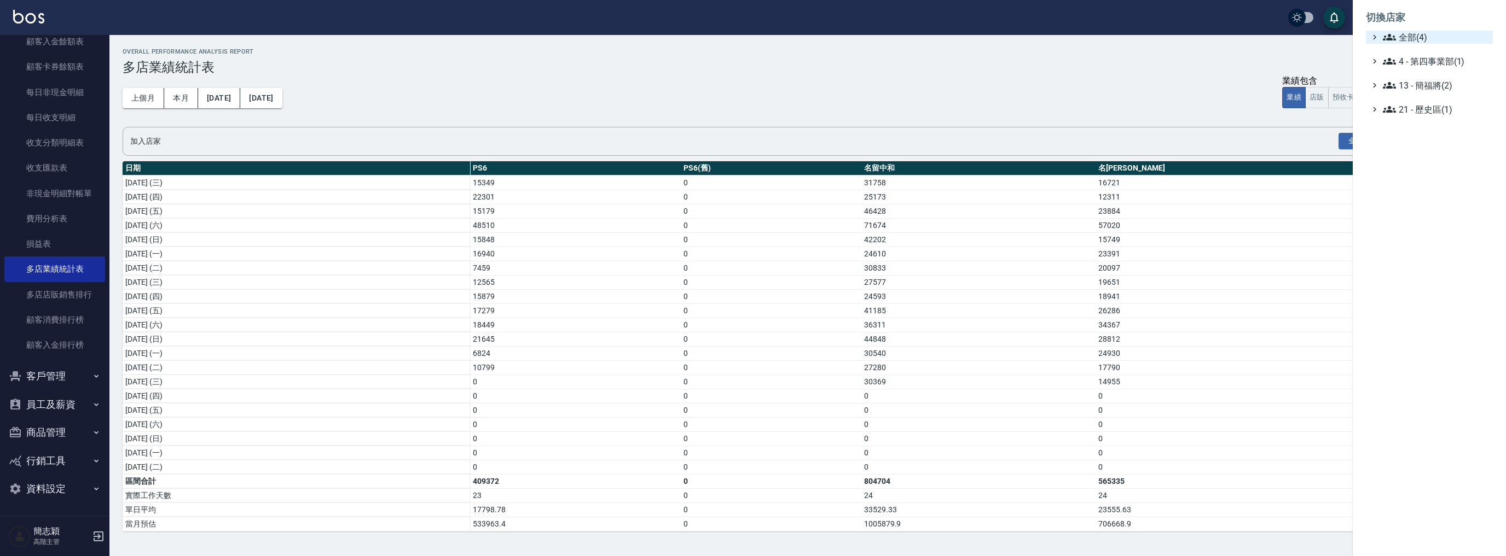
click at [1401, 35] on span "全部(4)" at bounding box center [1435, 37] width 106 height 13
click at [1402, 83] on span "名留中和" at bounding box center [1434, 87] width 107 height 13
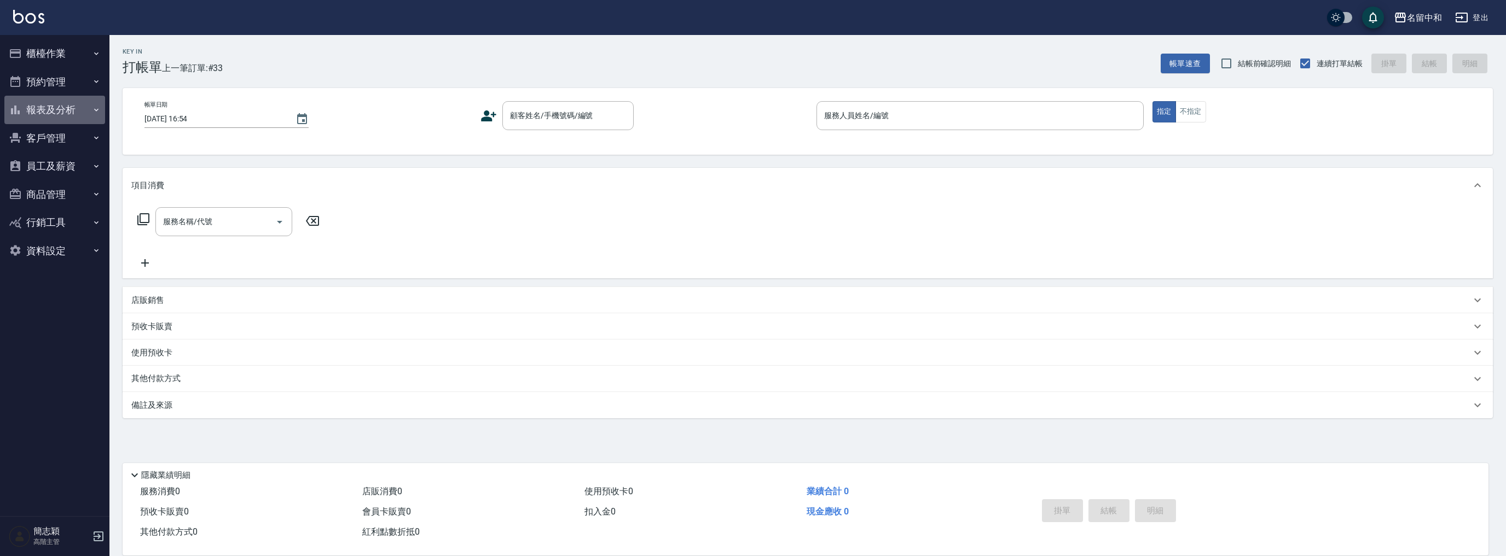
click at [58, 109] on button "報表及分析" at bounding box center [54, 110] width 101 height 28
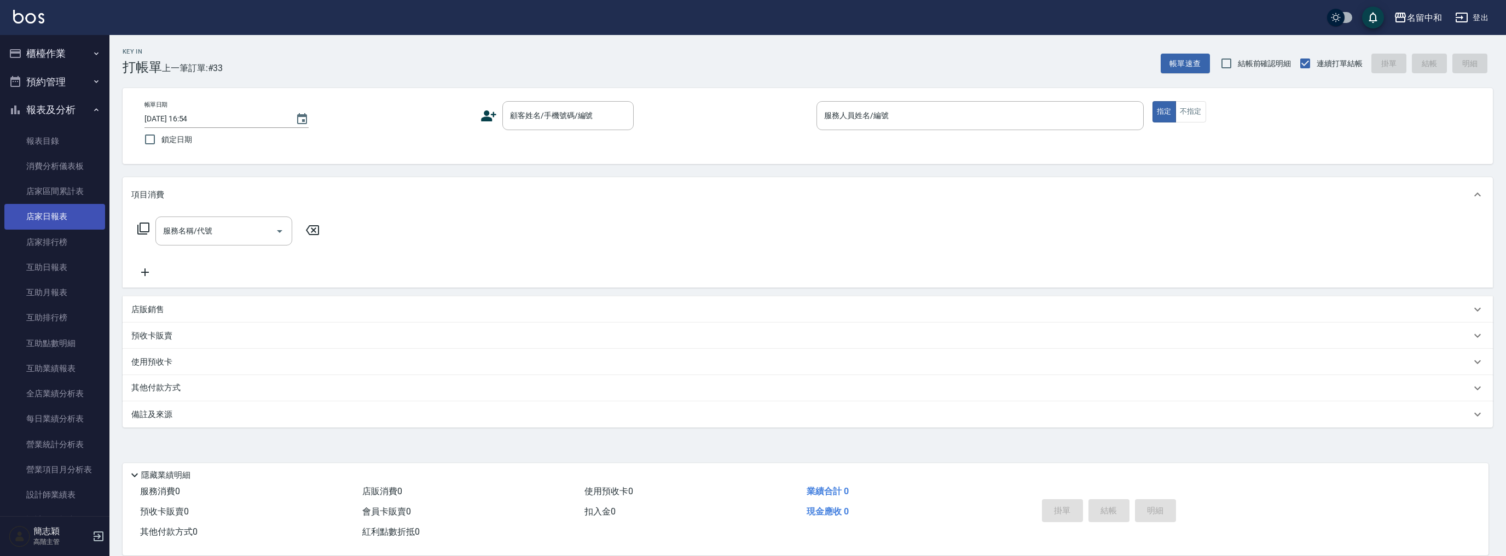
click at [60, 225] on link "店家日報表" at bounding box center [54, 216] width 101 height 25
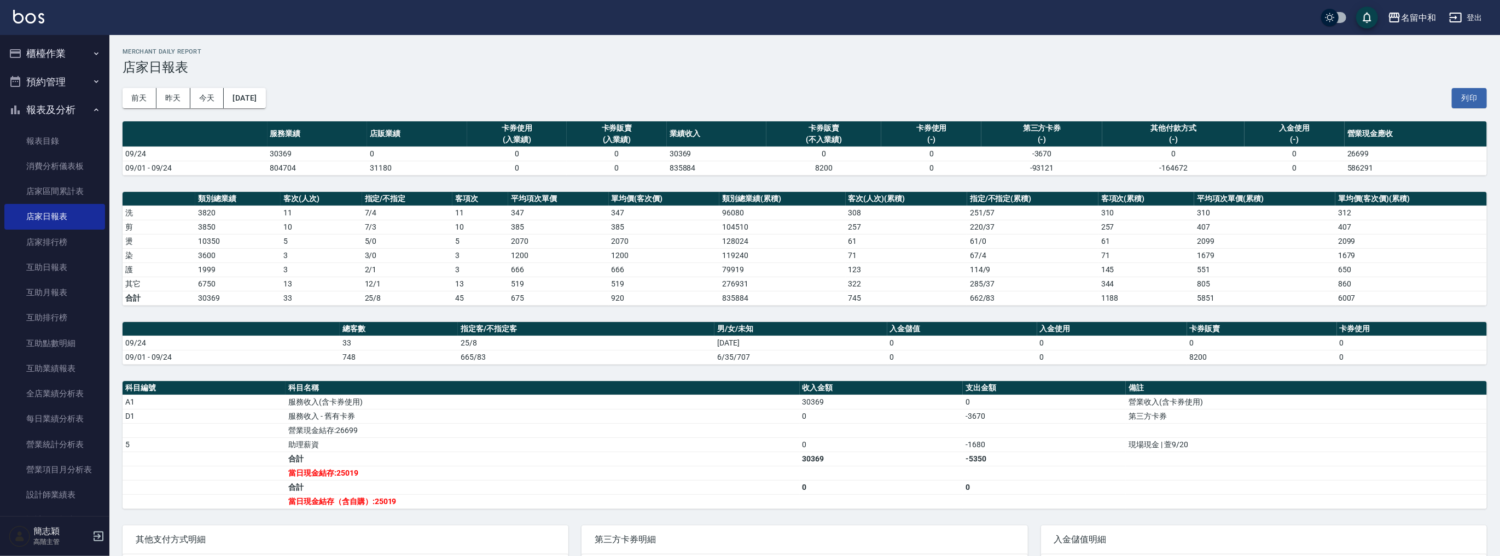
scroll to position [408, 0]
click at [51, 108] on link "設計師日報表" at bounding box center [54, 112] width 101 height 25
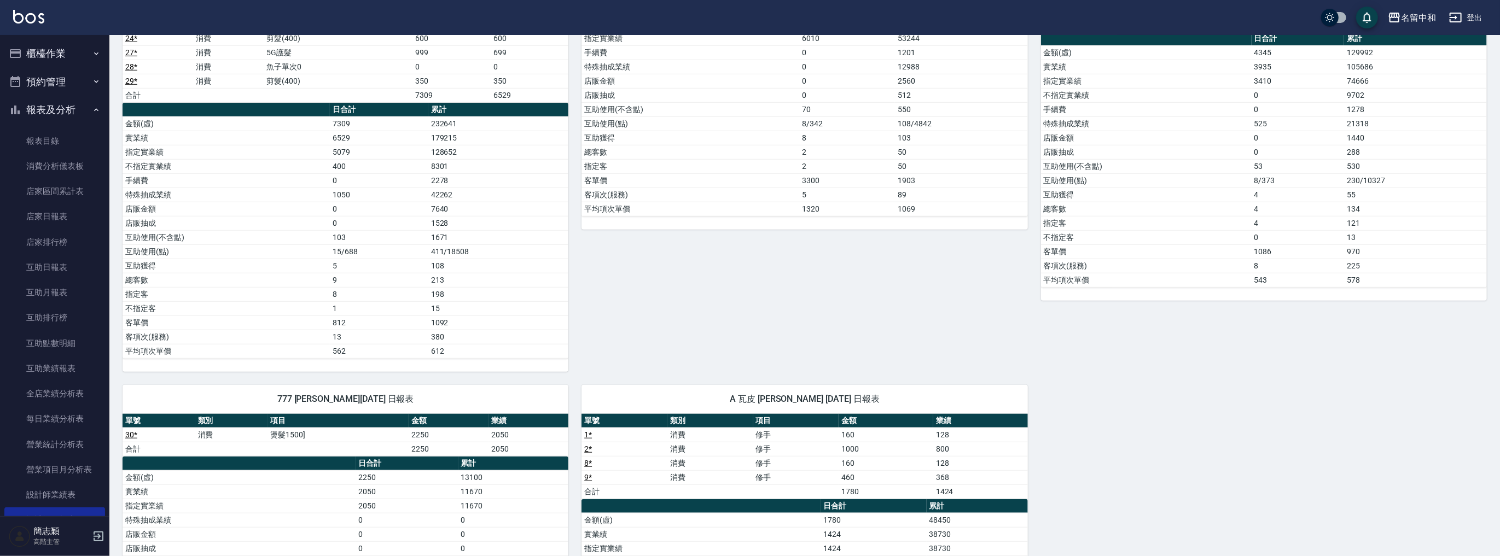
click at [62, 57] on button "櫃檯作業" at bounding box center [54, 53] width 101 height 28
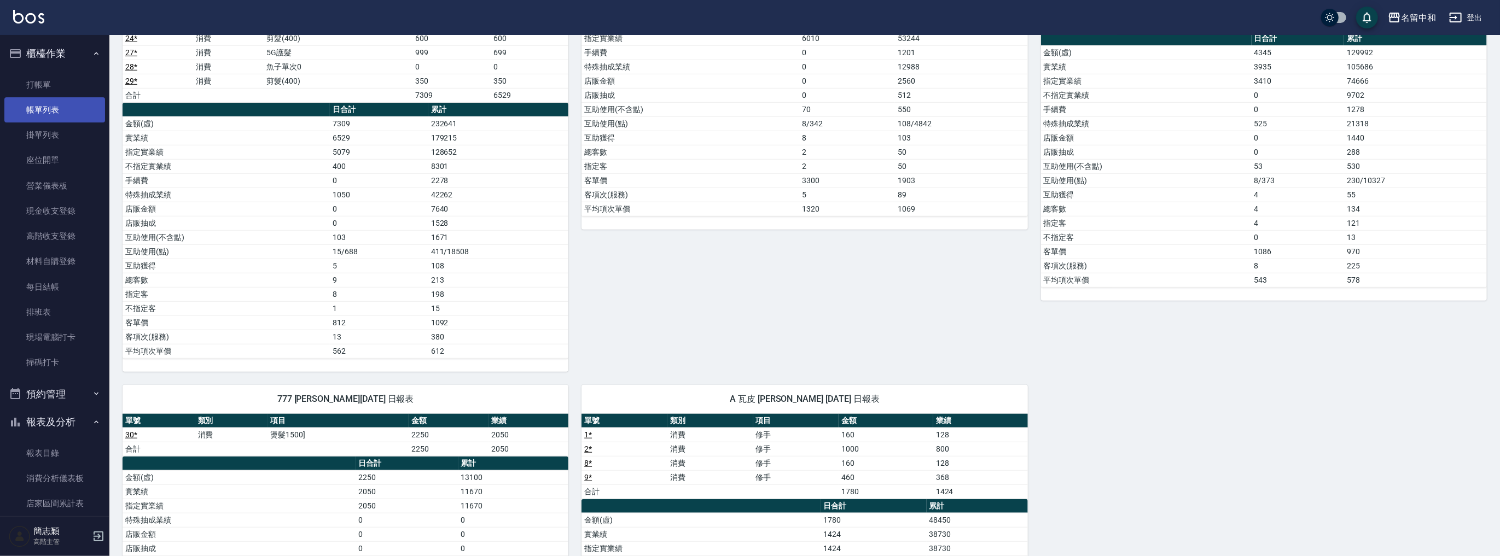
click at [59, 109] on link "帳單列表" at bounding box center [54, 109] width 101 height 25
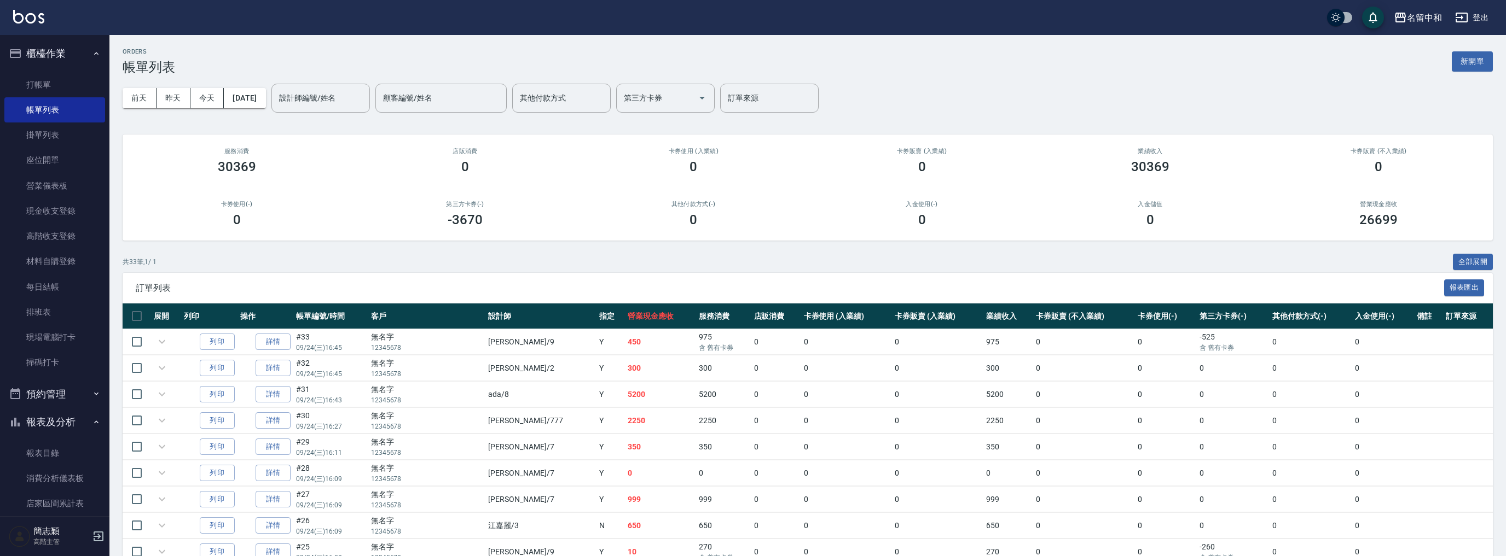
click at [273, 86] on div "前天 昨天 今天 2025/09/24 設計師編號/姓名 設計師編號/姓名 顧客編號/姓名 顧客編號/姓名 其他付款方式 其他付款方式 第三方卡券 第三方卡券…" at bounding box center [808, 98] width 1370 height 47
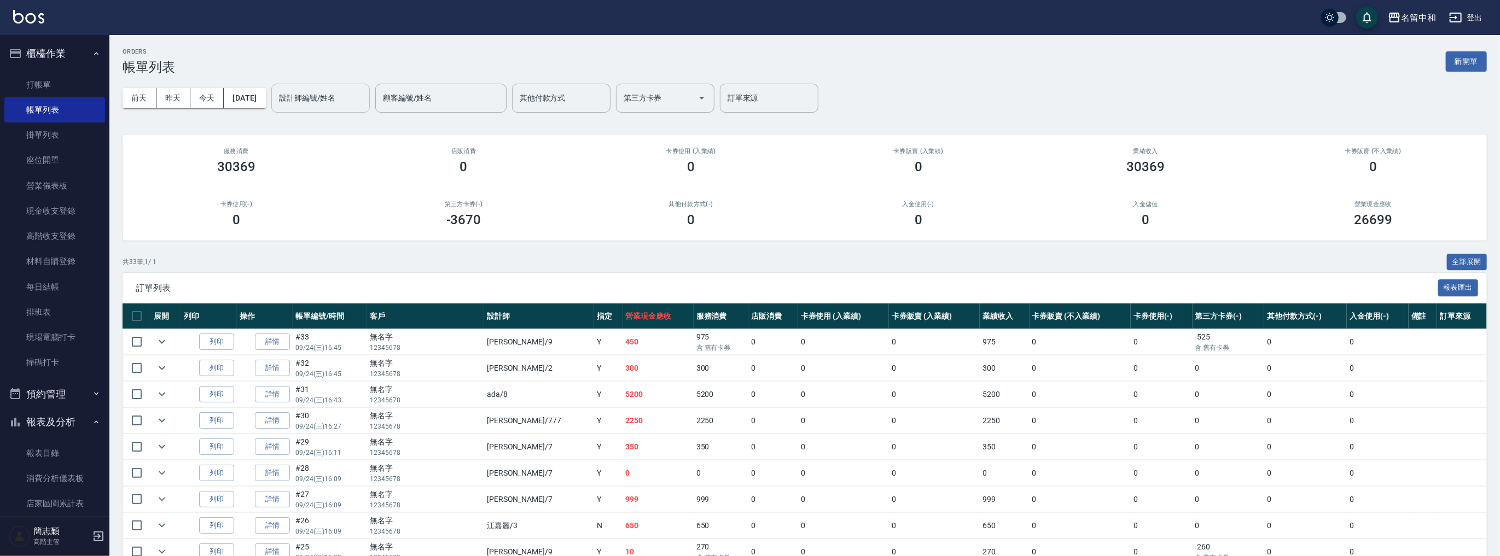
click at [337, 91] on div "設計師編號/姓名 設計師編號/姓名" at bounding box center [320, 98] width 98 height 29
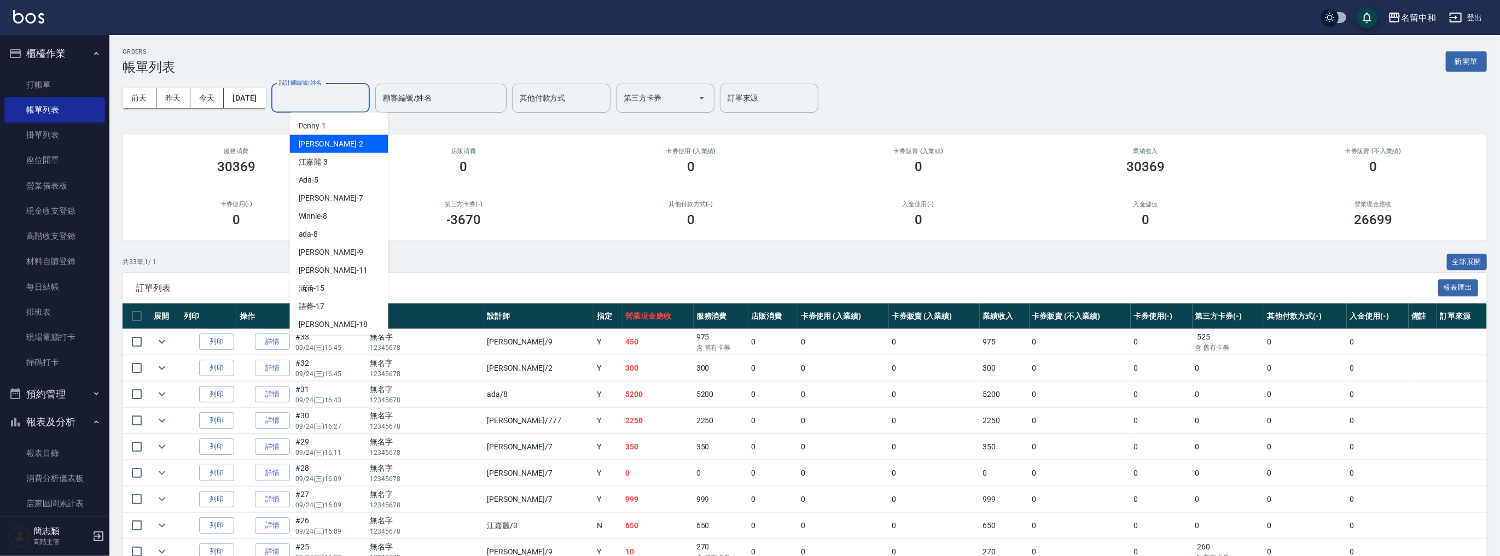
click at [338, 150] on div "Julie -2" at bounding box center [339, 144] width 98 height 18
type input "Julie-2"
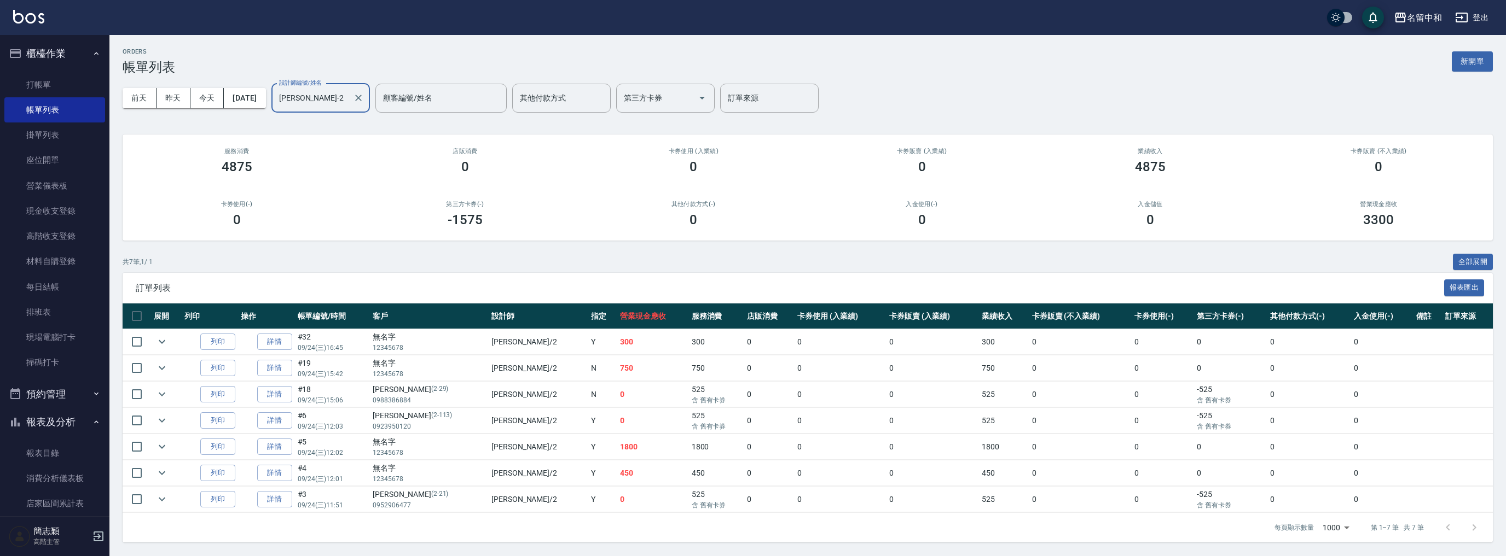
click at [269, 396] on link "詳情" at bounding box center [274, 394] width 35 height 17
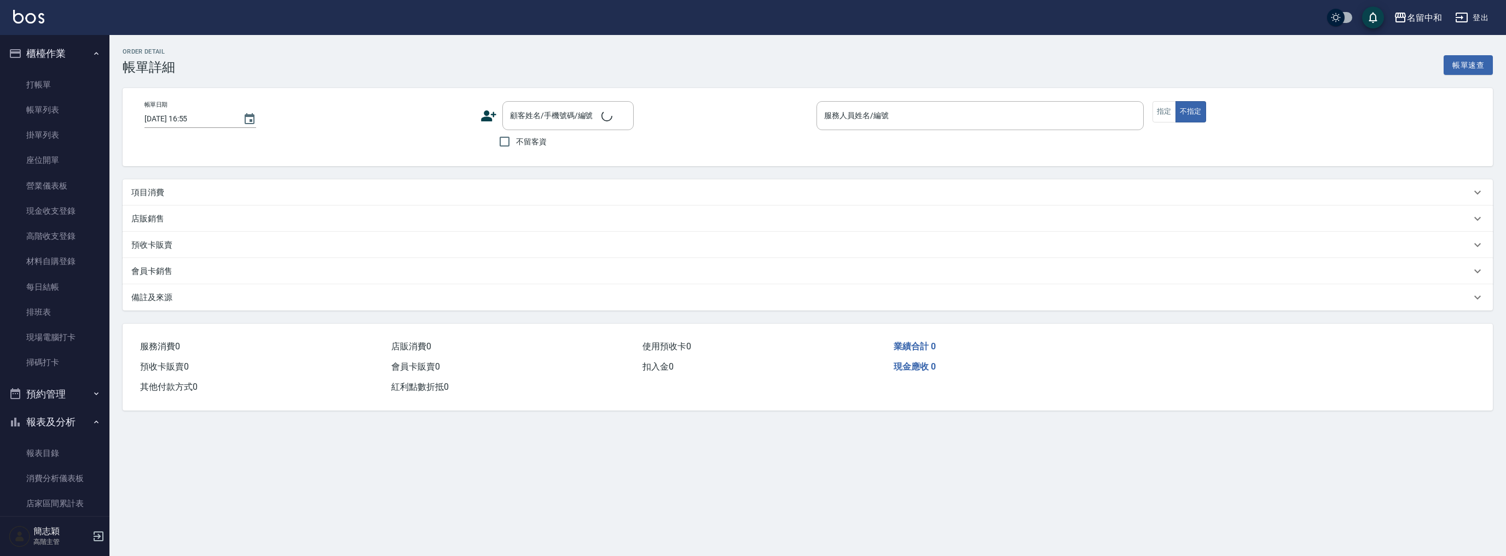
type input "2025/09/24 15:06"
type input "Julie-2"
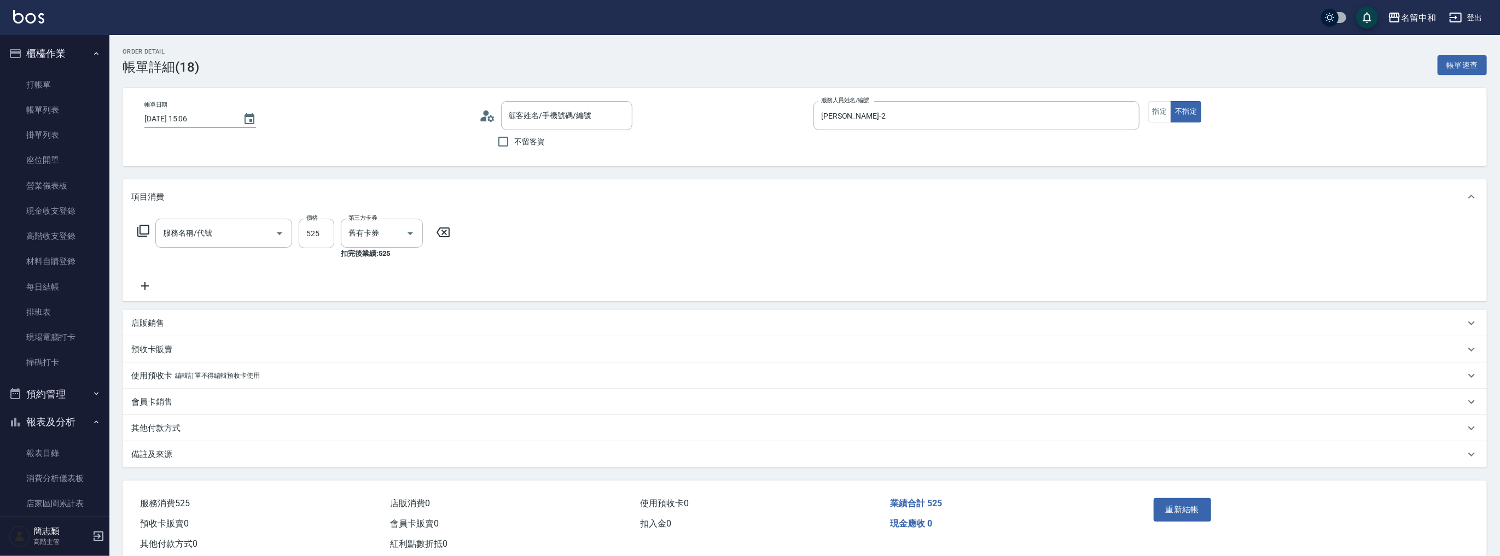
type input "蘇淑楨/0988386884/2-29"
type input "新草本單次(105)"
click at [1156, 111] on button "指定" at bounding box center [1160, 111] width 24 height 21
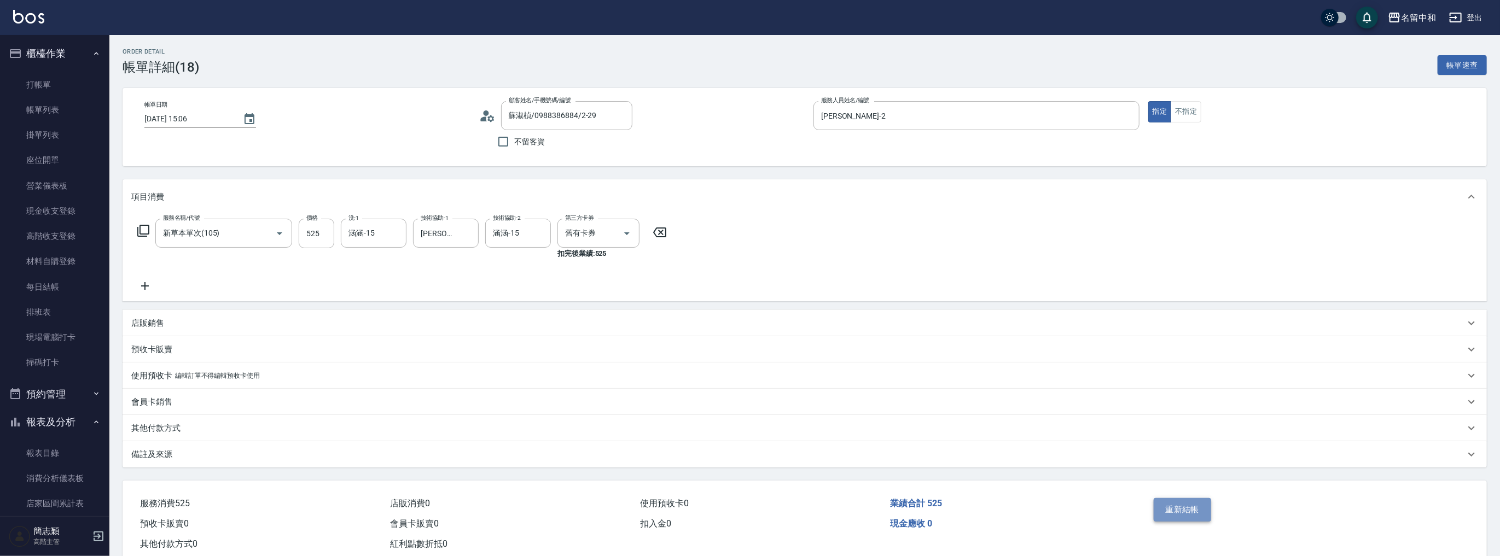
click at [1176, 511] on button "重新結帳" at bounding box center [1183, 509] width 58 height 23
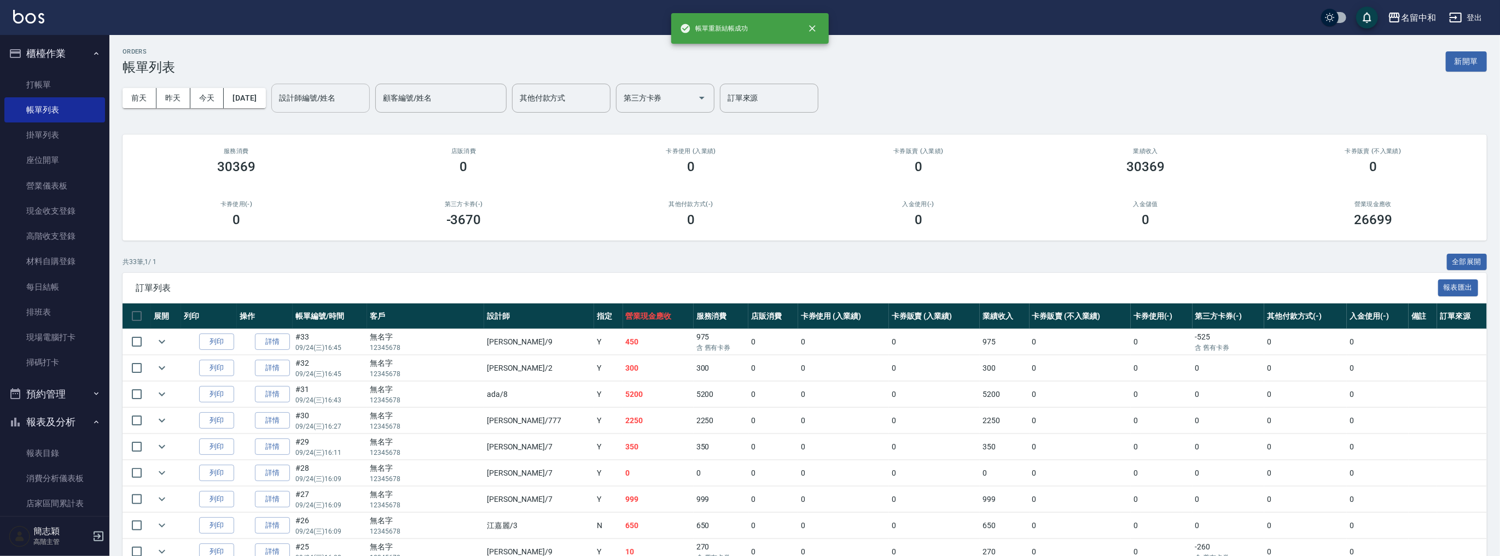
click at [330, 99] on input "設計師編號/姓名" at bounding box center [320, 98] width 89 height 19
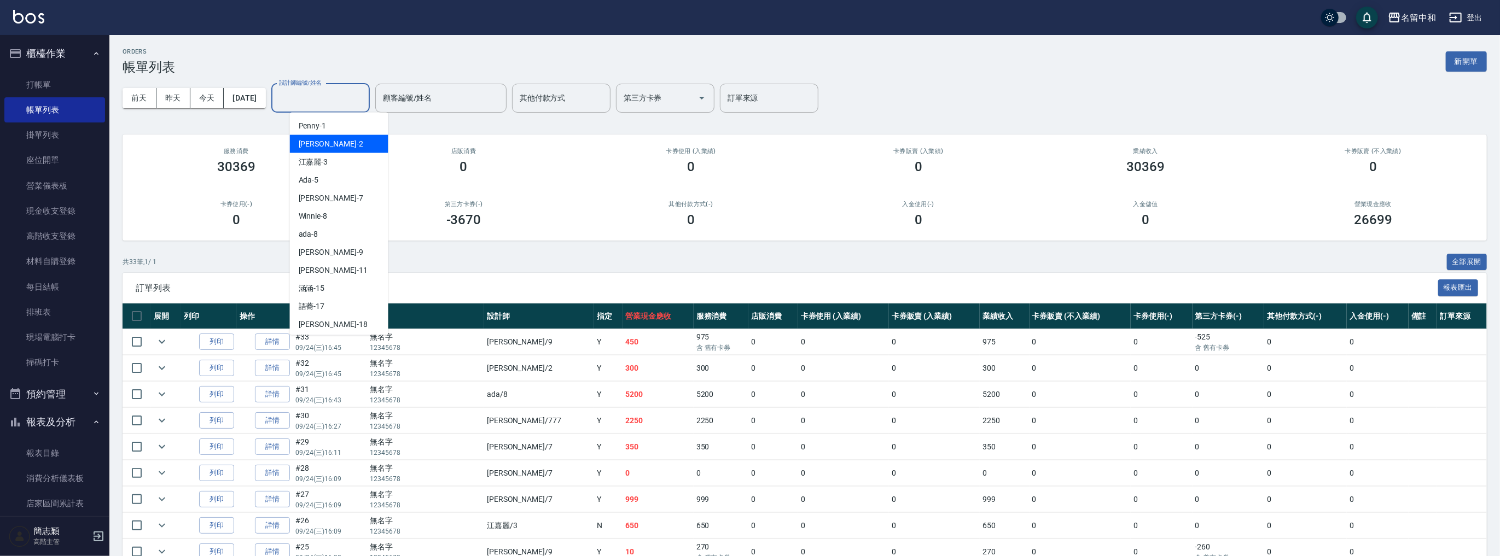
click at [328, 147] on div "Julie -2" at bounding box center [339, 144] width 98 height 18
type input "Julie-2"
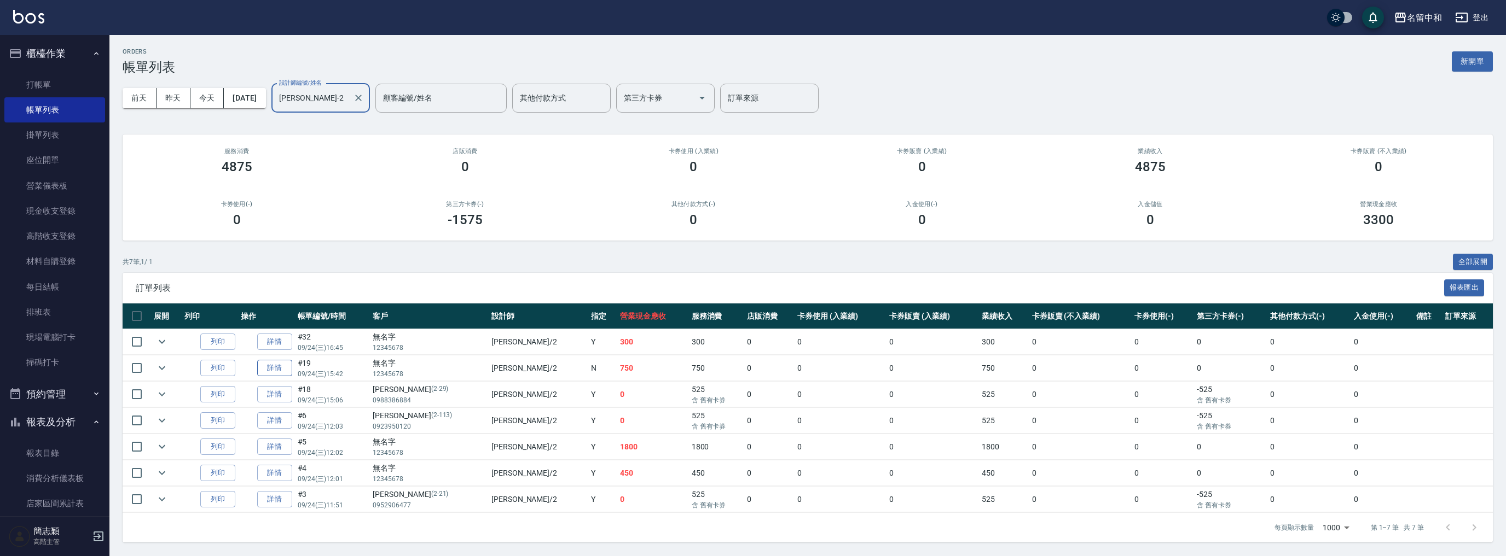
click at [275, 365] on link "詳情" at bounding box center [274, 368] width 35 height 17
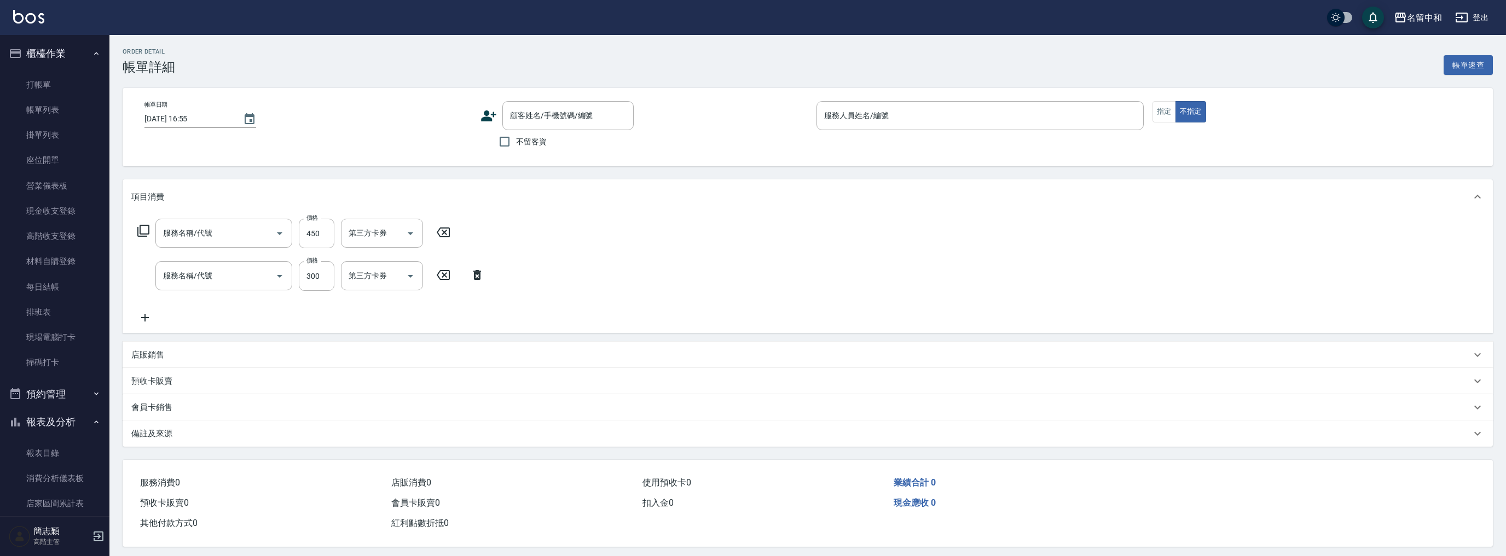
type input "2025/09/24 15:42"
type input "Julie-2"
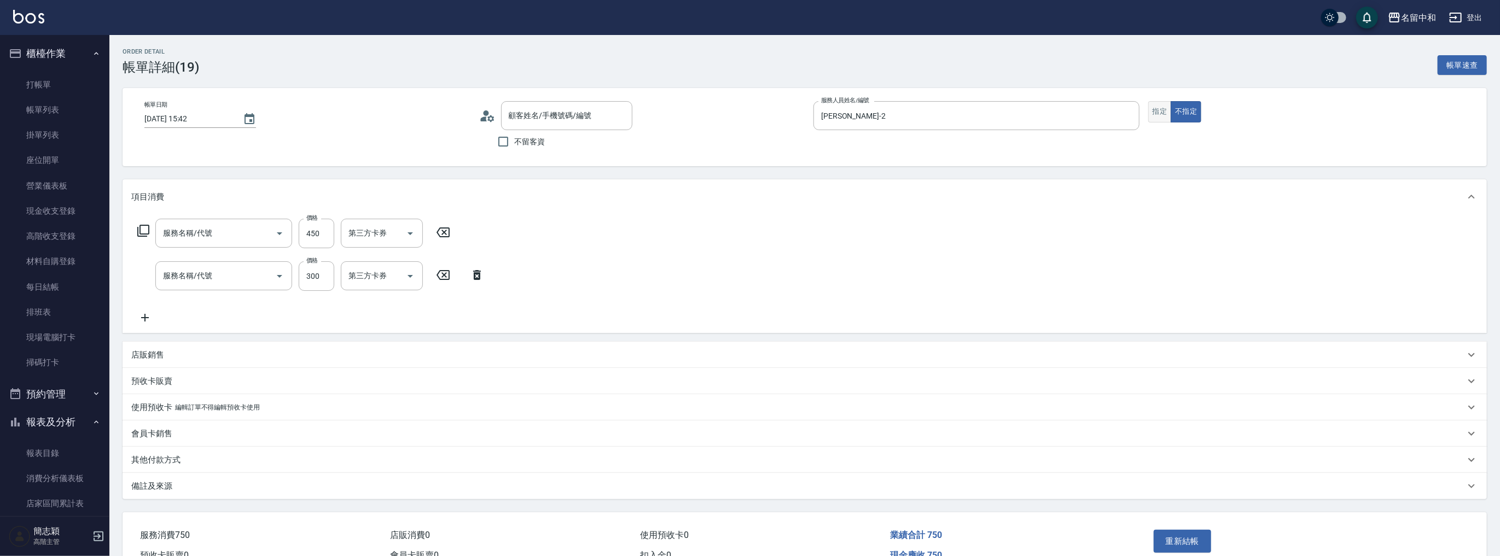
type input "無名字/ 12345678 /null"
type input "剪髮(400)(401)"
type input "洗髮300(221)"
click at [1154, 114] on button "指定" at bounding box center [1160, 111] width 24 height 21
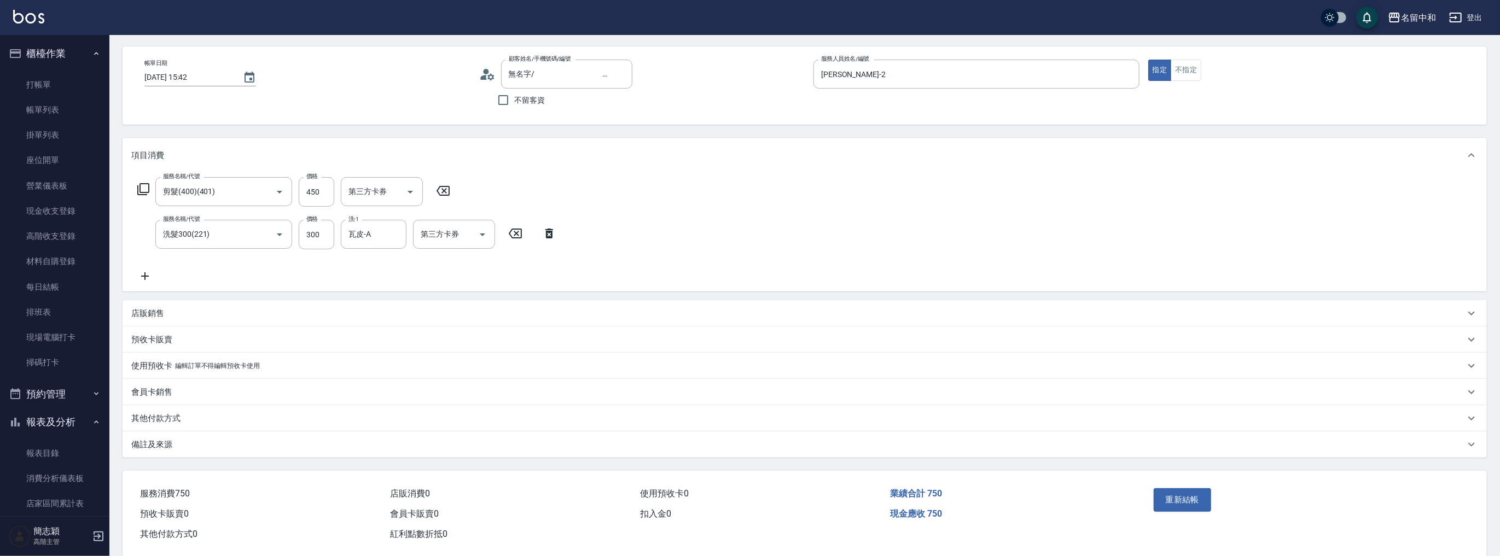
scroll to position [60, 0]
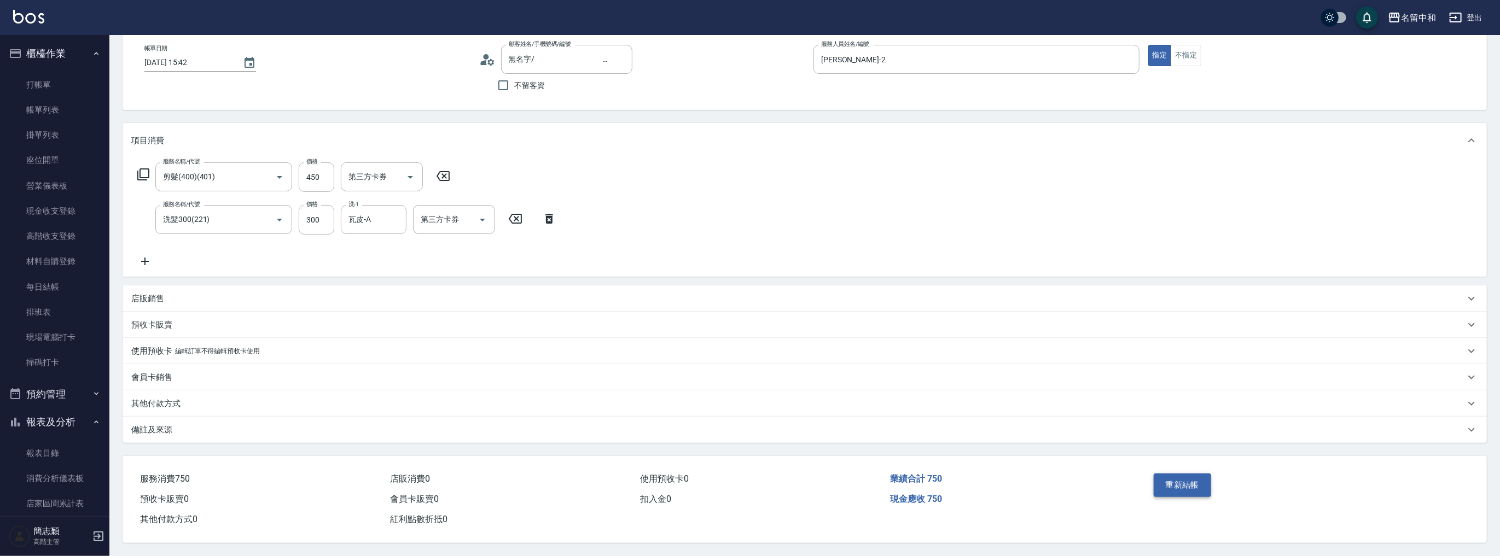
click at [1180, 492] on button "重新結帳" at bounding box center [1183, 485] width 58 height 23
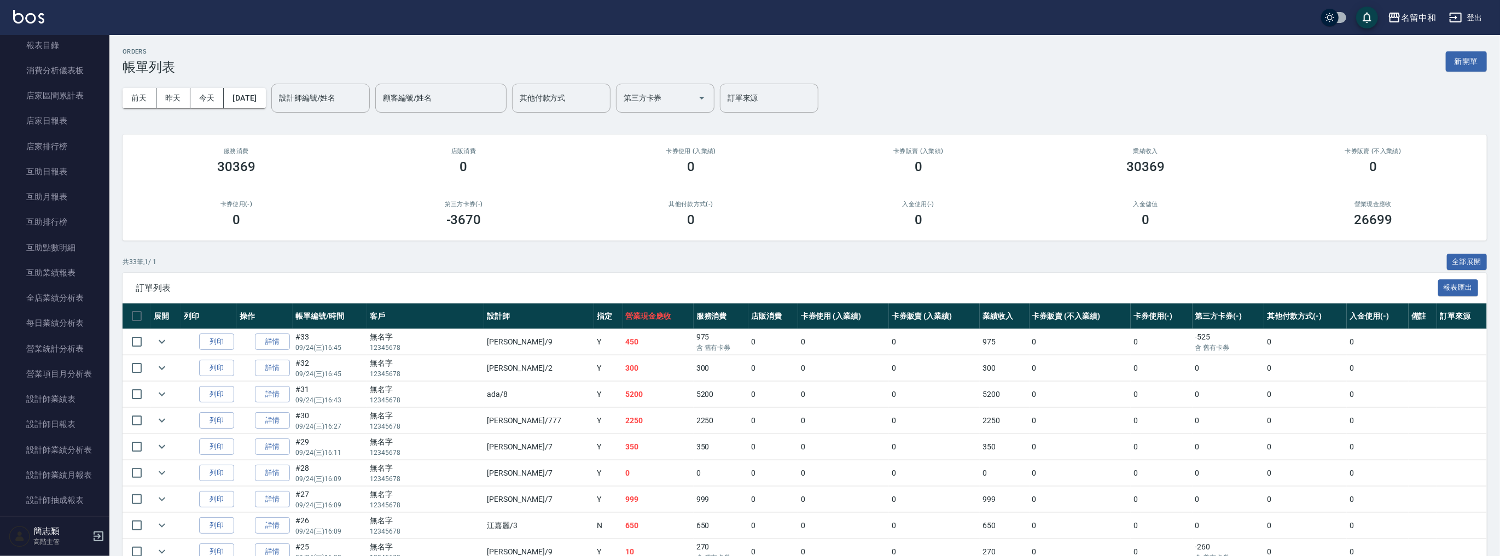
scroll to position [510, 0]
click at [65, 61] on link "互助日報表" at bounding box center [54, 69] width 101 height 25
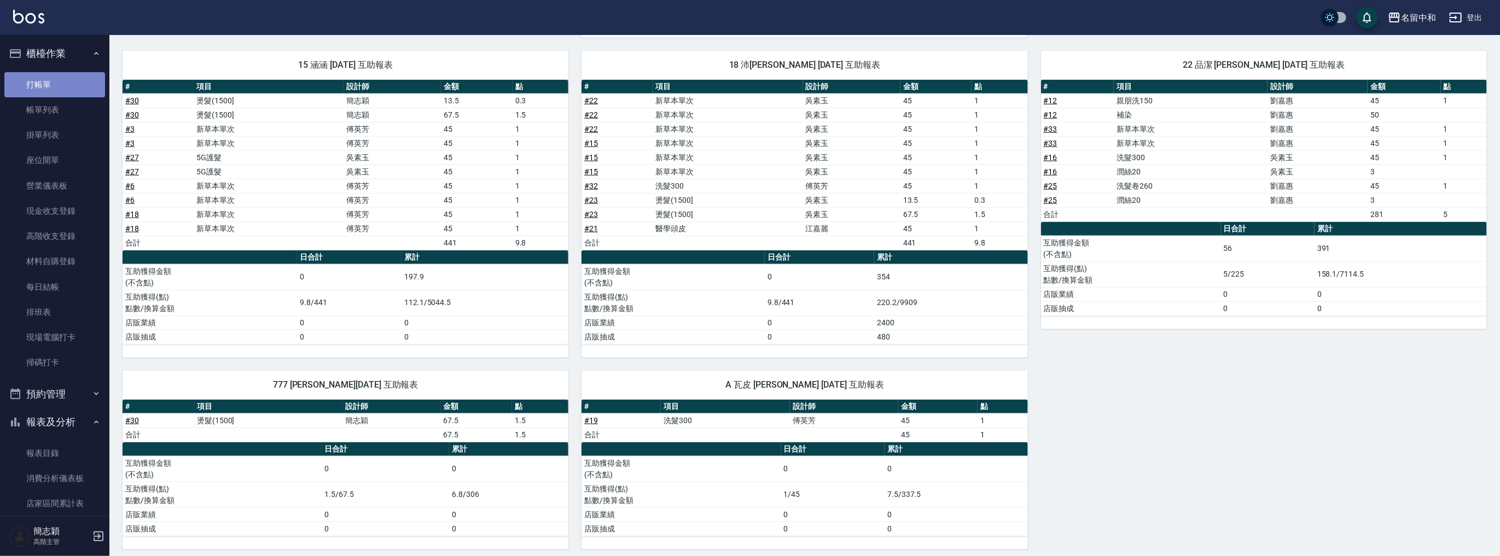
click at [68, 82] on link "打帳單" at bounding box center [54, 84] width 101 height 25
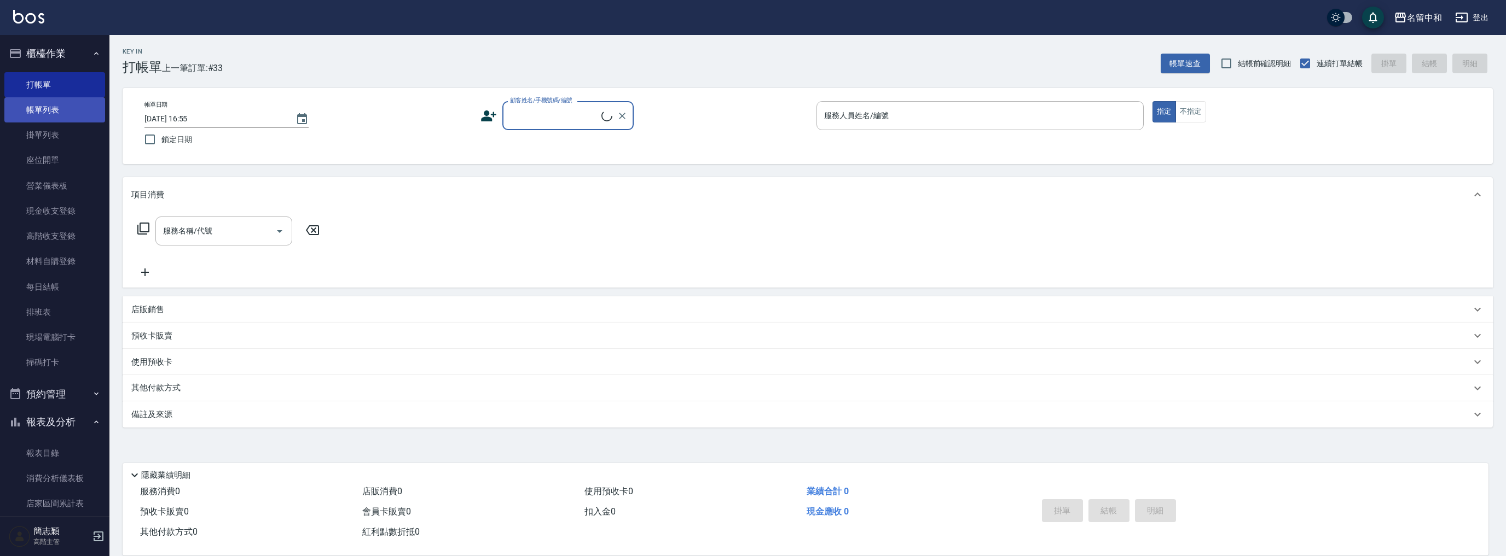
click at [57, 107] on link "帳單列表" at bounding box center [54, 109] width 101 height 25
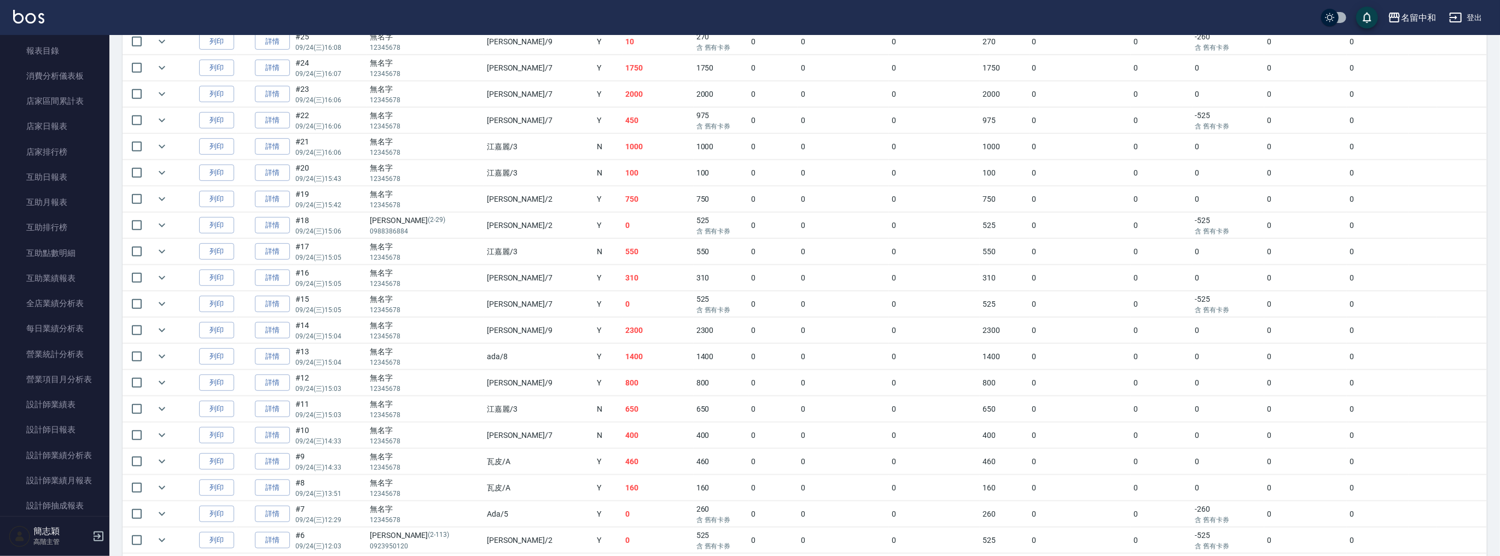
scroll to position [408, 0]
click at [71, 121] on link "店家日報表" at bounding box center [54, 120] width 101 height 25
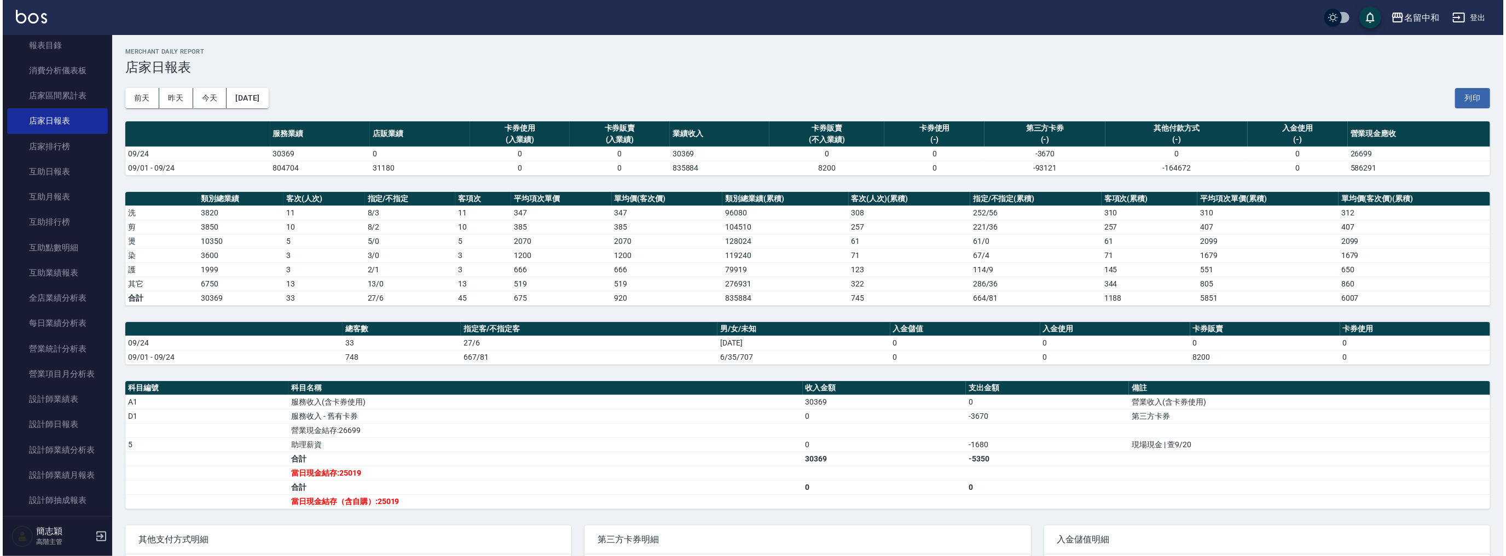
scroll to position [78, 0]
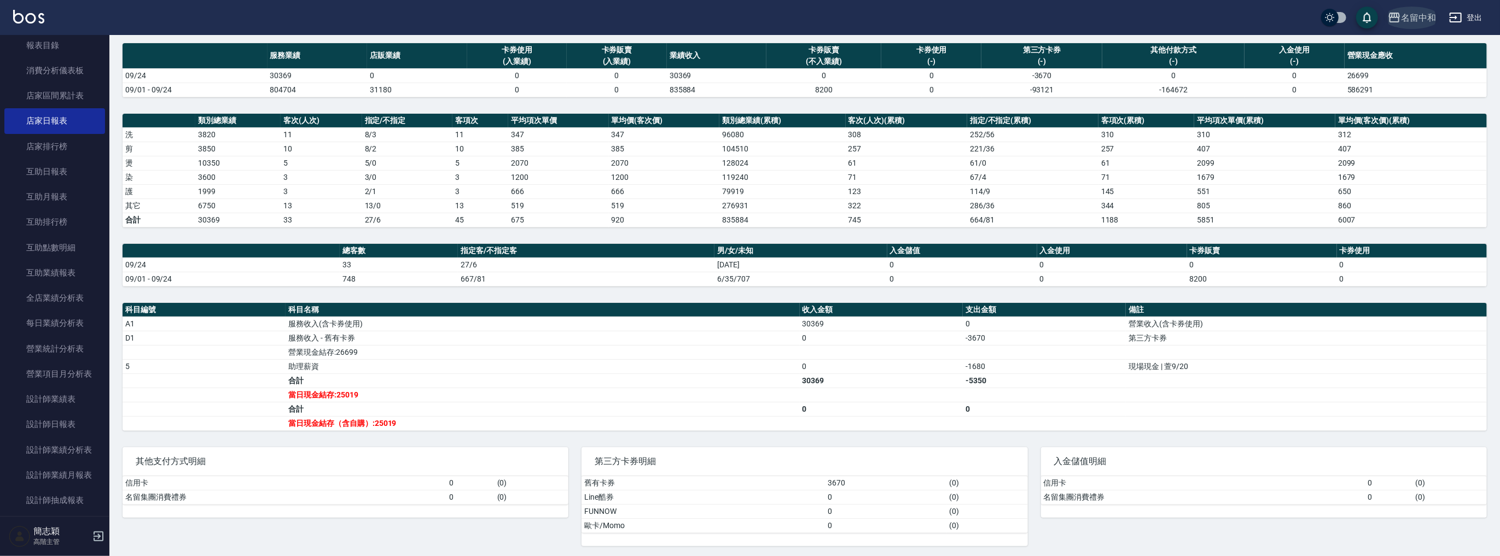
click at [1410, 13] on div "名留中和" at bounding box center [1418, 18] width 35 height 14
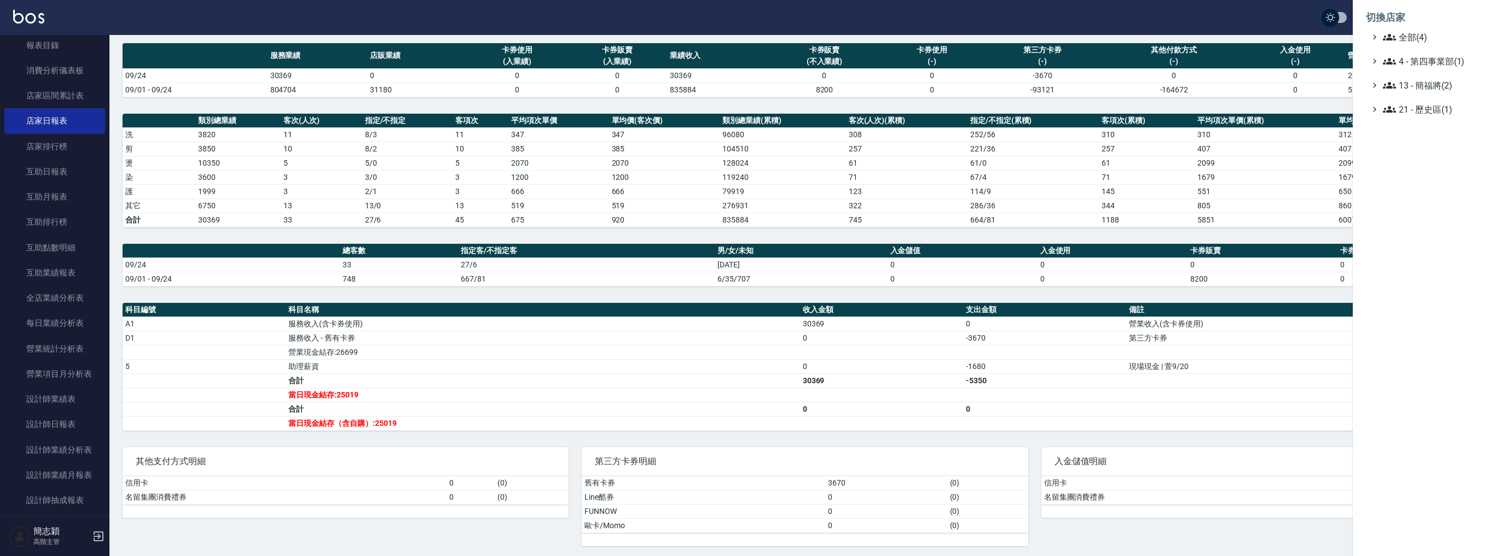
click at [1405, 26] on li "切換店家" at bounding box center [1429, 17] width 127 height 26
click at [1403, 34] on span "全部(4)" at bounding box center [1435, 37] width 106 height 13
click at [1425, 105] on span "名[PERSON_NAME]" at bounding box center [1434, 106] width 107 height 13
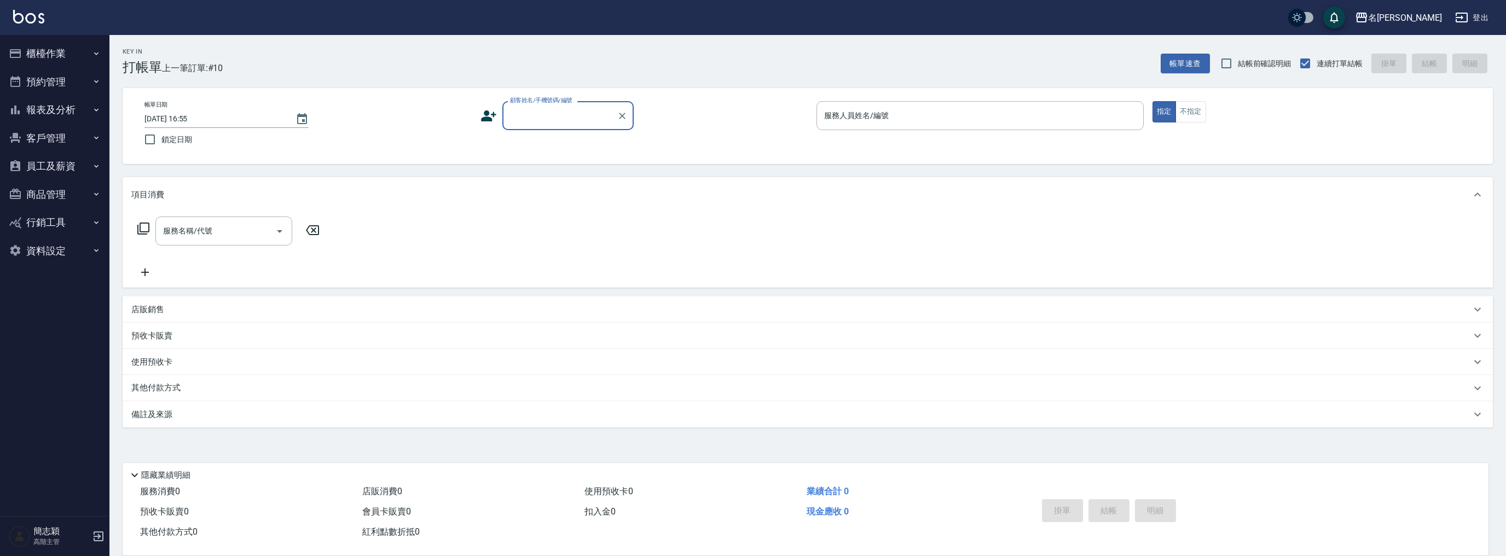
click at [59, 47] on button "櫃檯作業" at bounding box center [54, 53] width 101 height 28
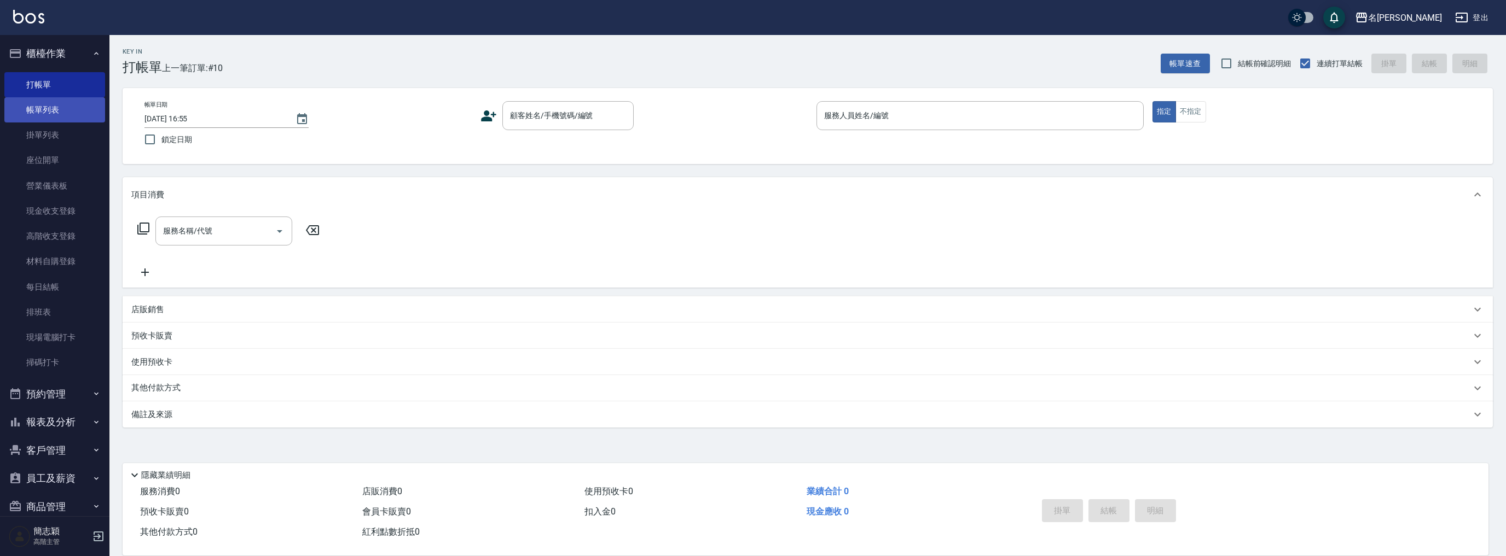
click at [53, 108] on link "帳單列表" at bounding box center [54, 109] width 101 height 25
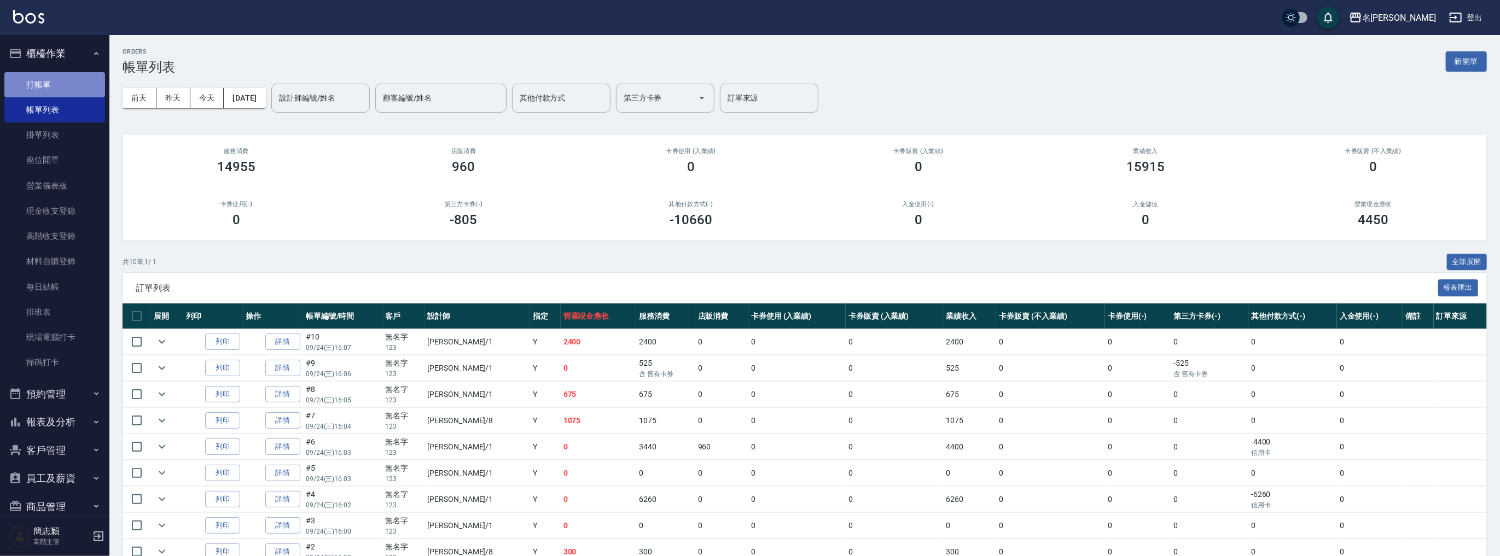
drag, startPoint x: 61, startPoint y: 83, endPoint x: 82, endPoint y: 84, distance: 20.8
click at [61, 84] on link "打帳單" at bounding box center [54, 84] width 101 height 25
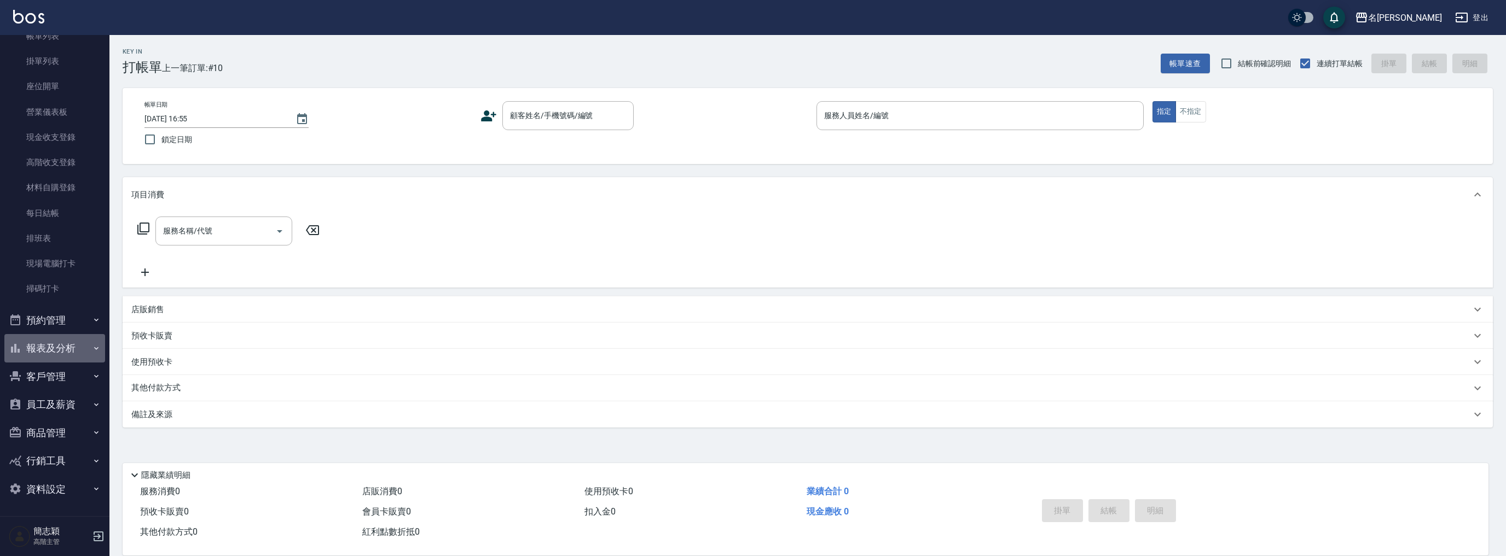
click at [68, 348] on button "報表及分析" at bounding box center [54, 348] width 101 height 28
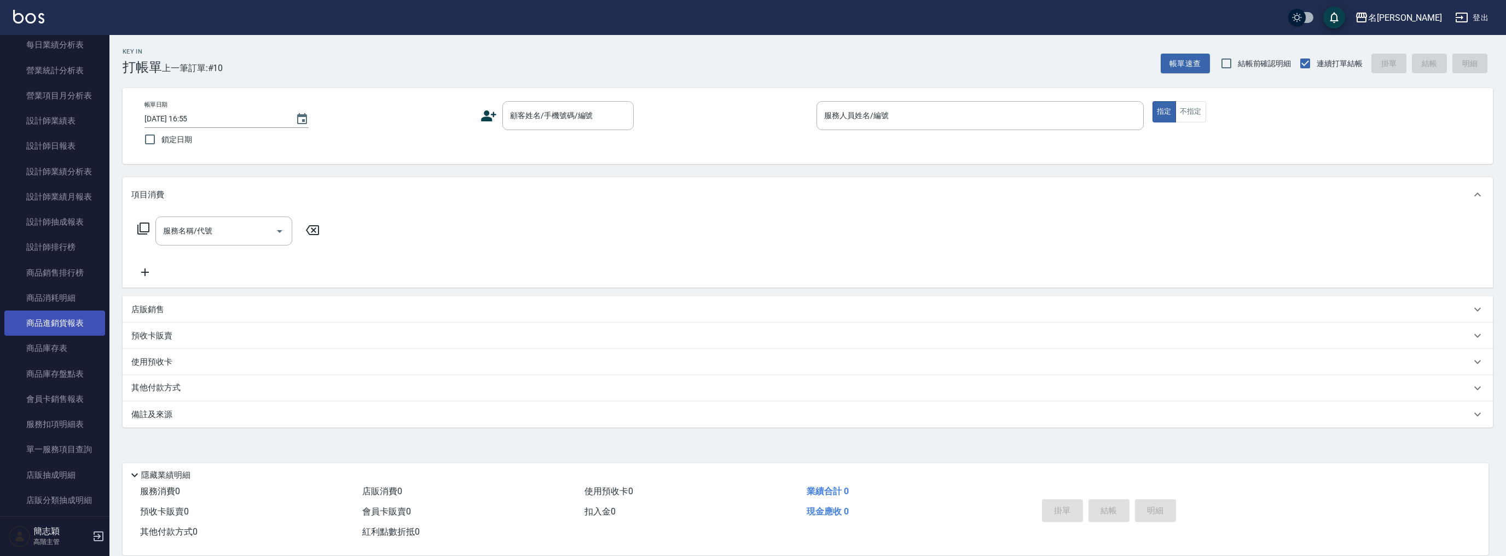
scroll to position [1171, 0]
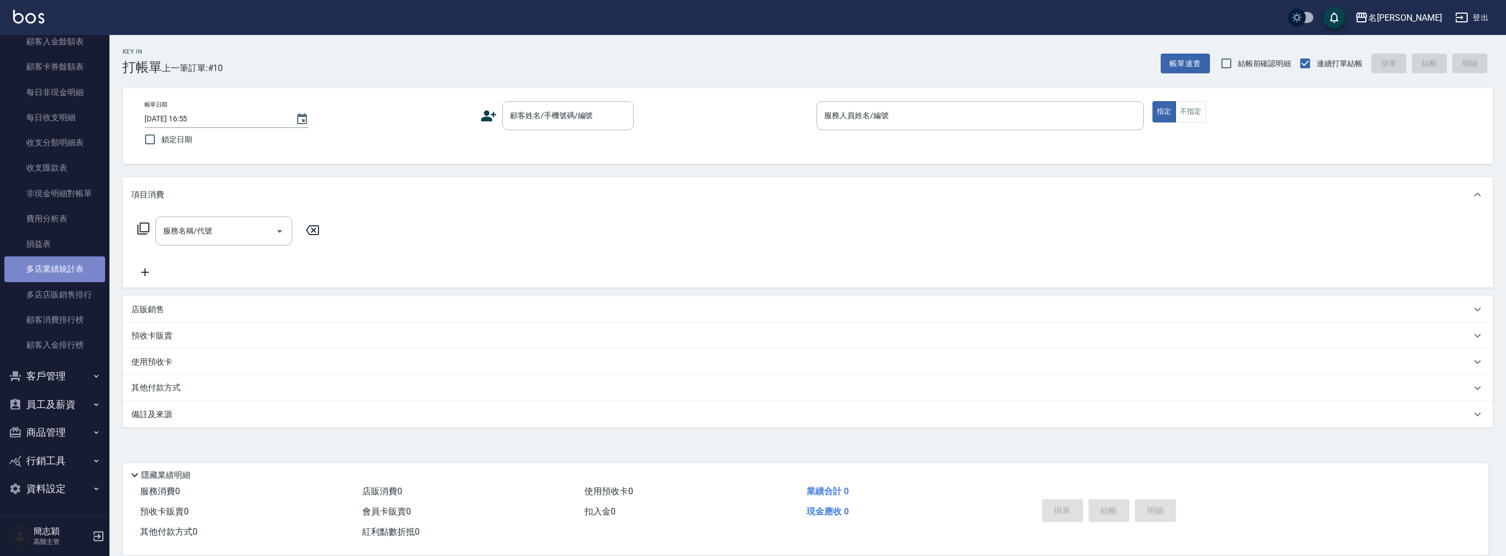
click at [70, 266] on link "多店業績統計表" at bounding box center [54, 269] width 101 height 25
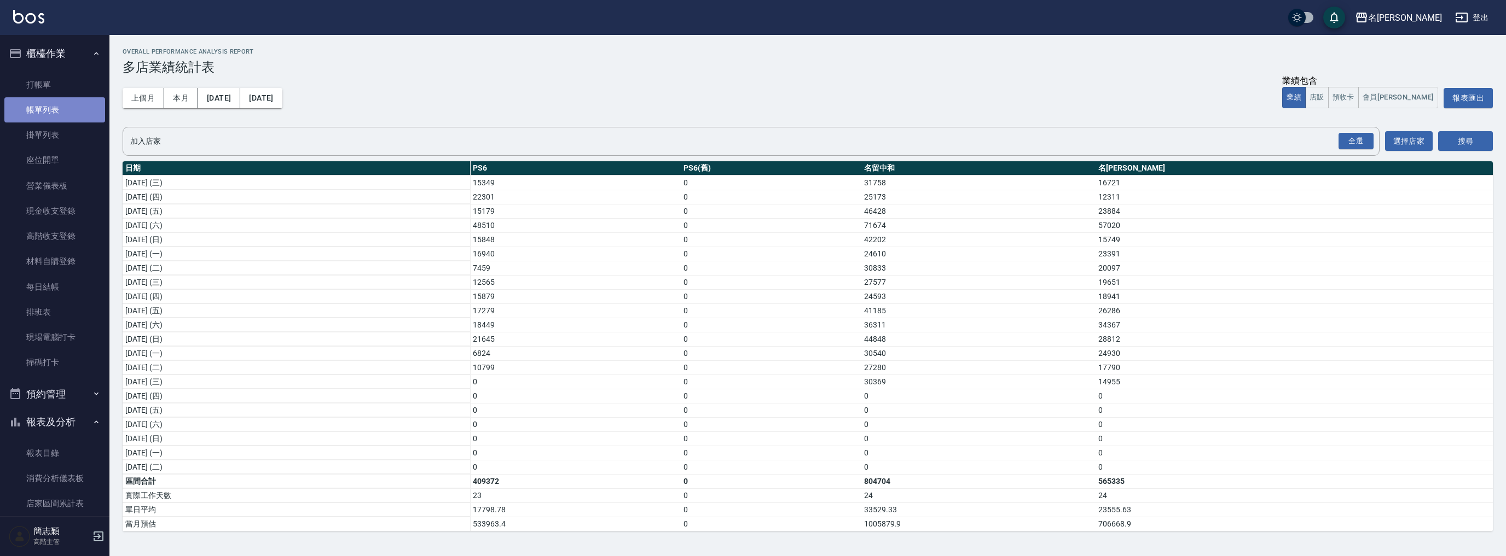
click at [60, 106] on link "帳單列表" at bounding box center [54, 109] width 101 height 25
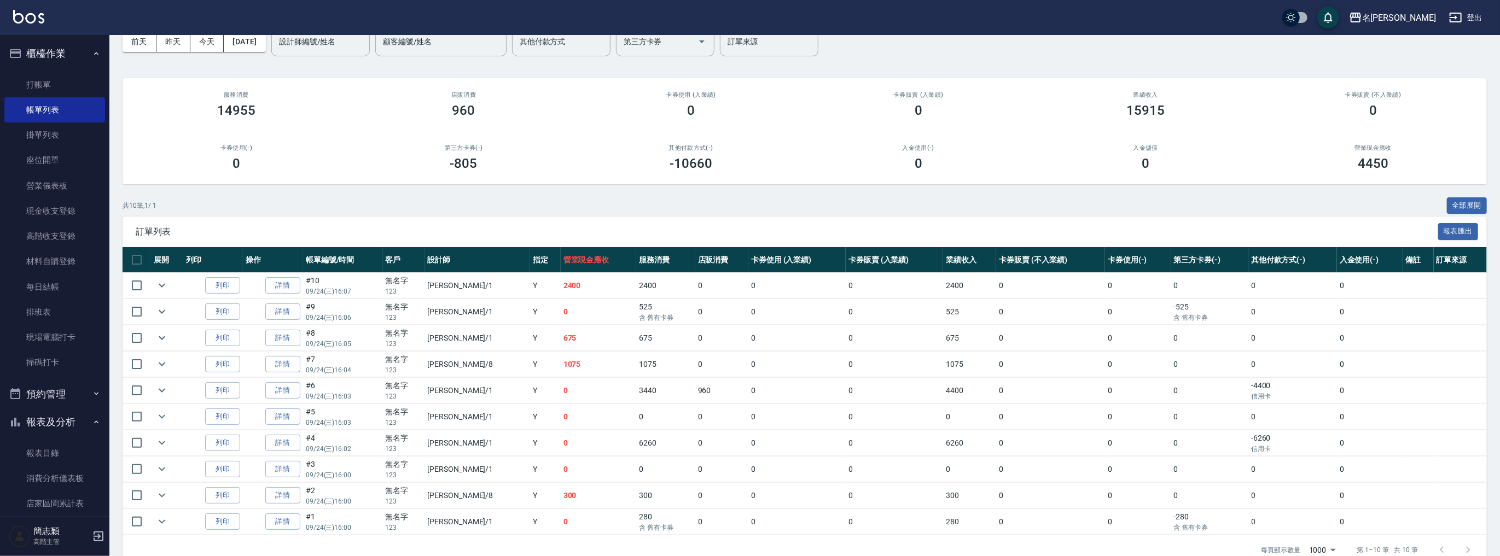
scroll to position [76, 0]
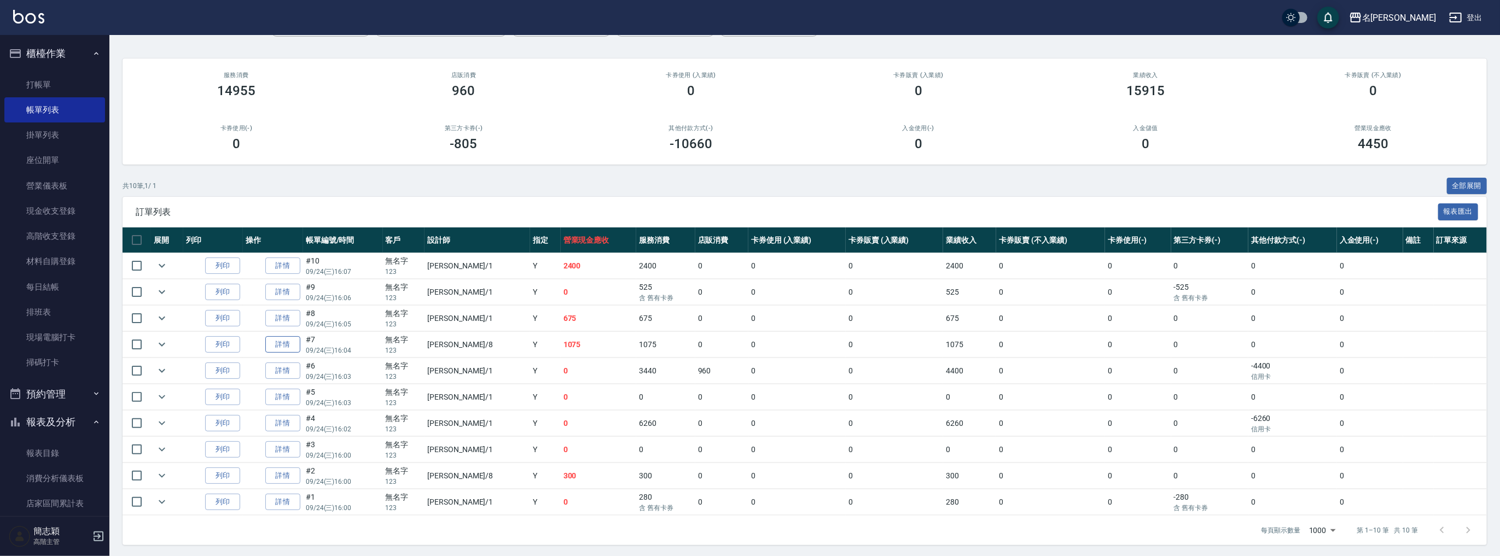
click at [285, 348] on link "詳情" at bounding box center [282, 344] width 35 height 17
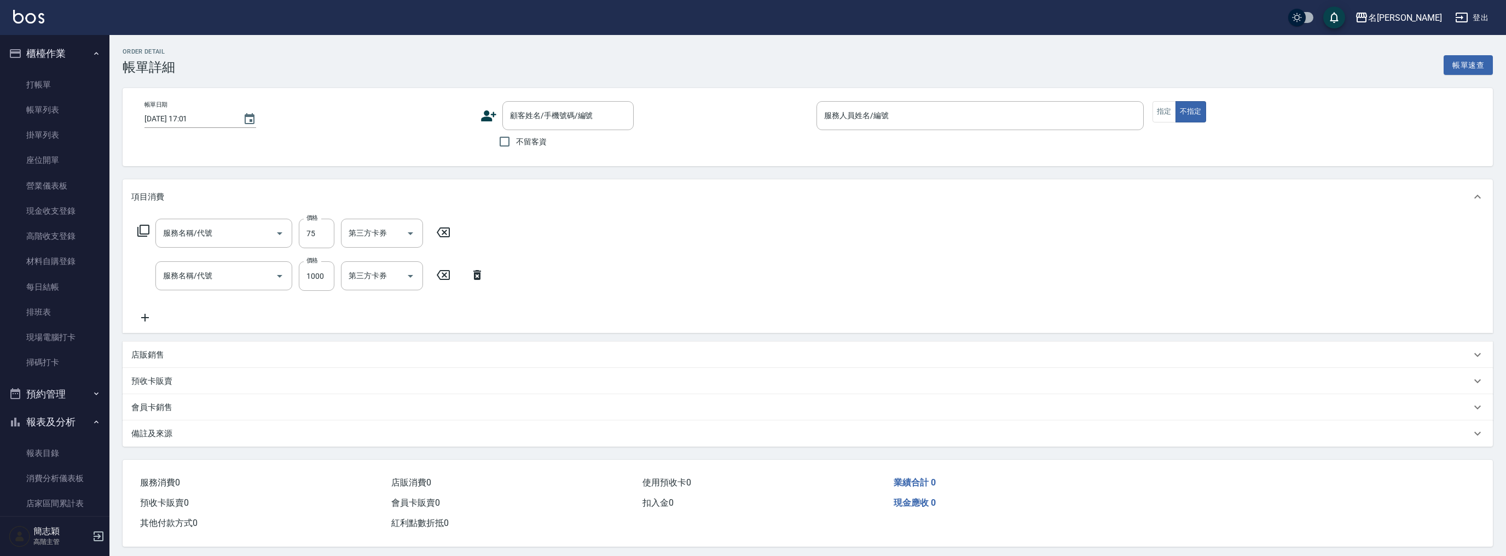
type input "2025/09/24 16:04"
type input "曉容-8"
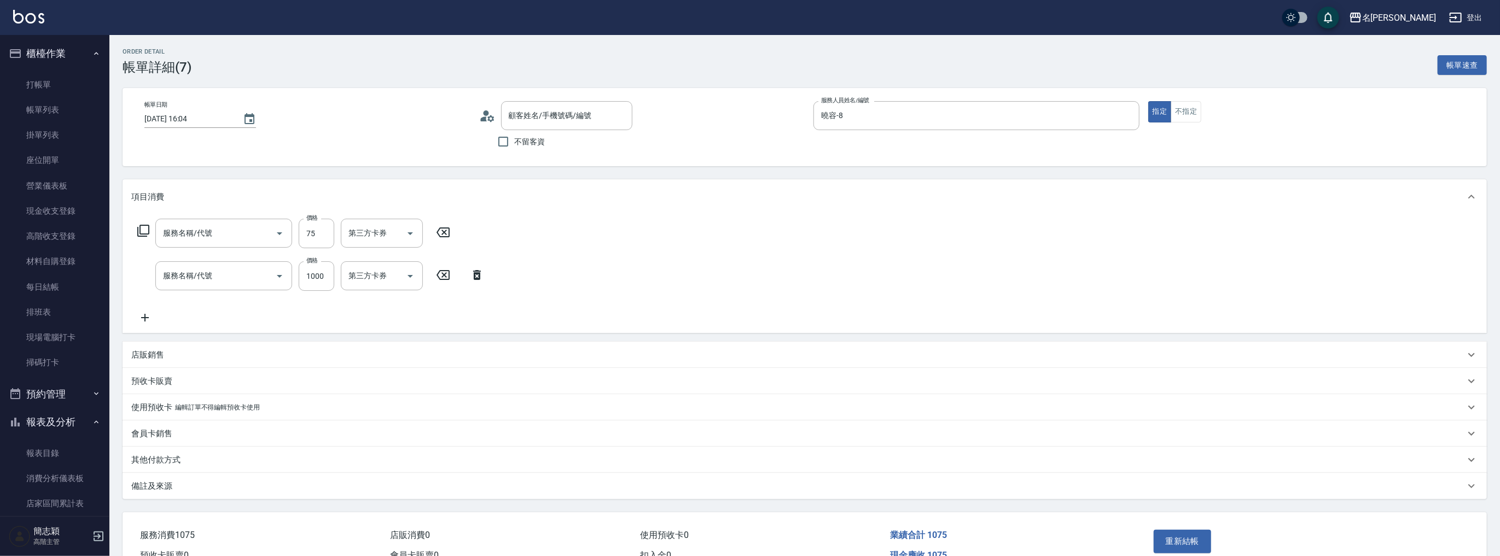
type input "精油75(808)"
type input "醫學頭皮(630)"
type input "無名字/123/null"
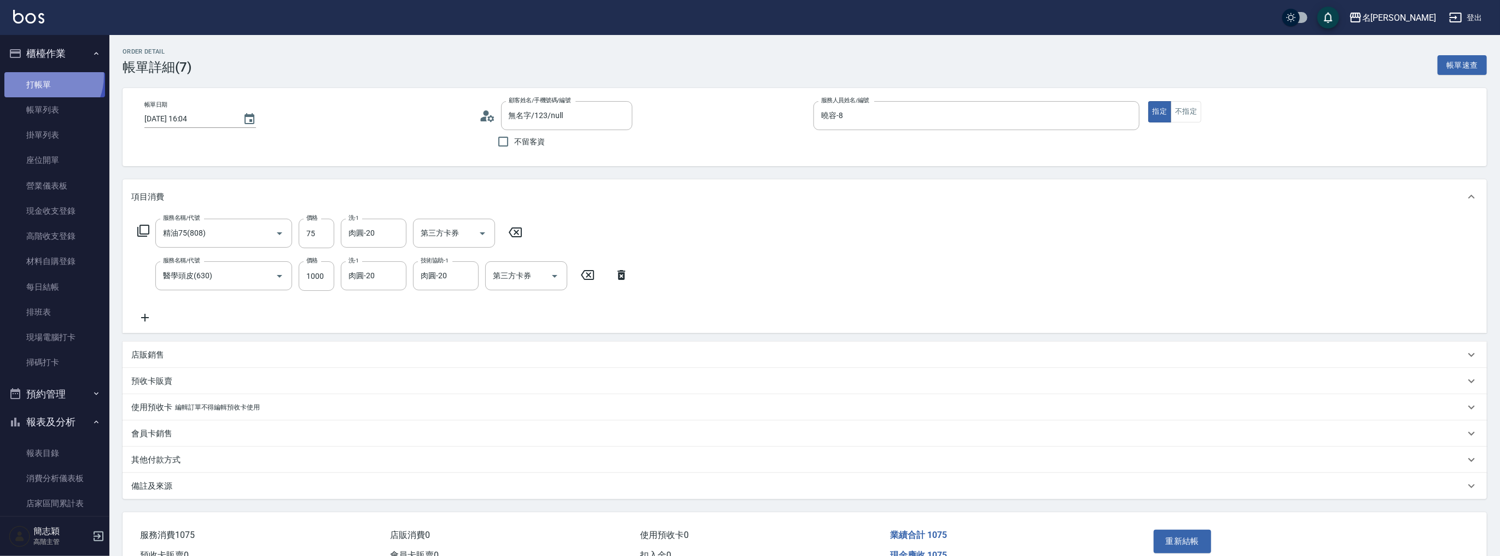
click at [42, 75] on link "打帳單" at bounding box center [54, 84] width 101 height 25
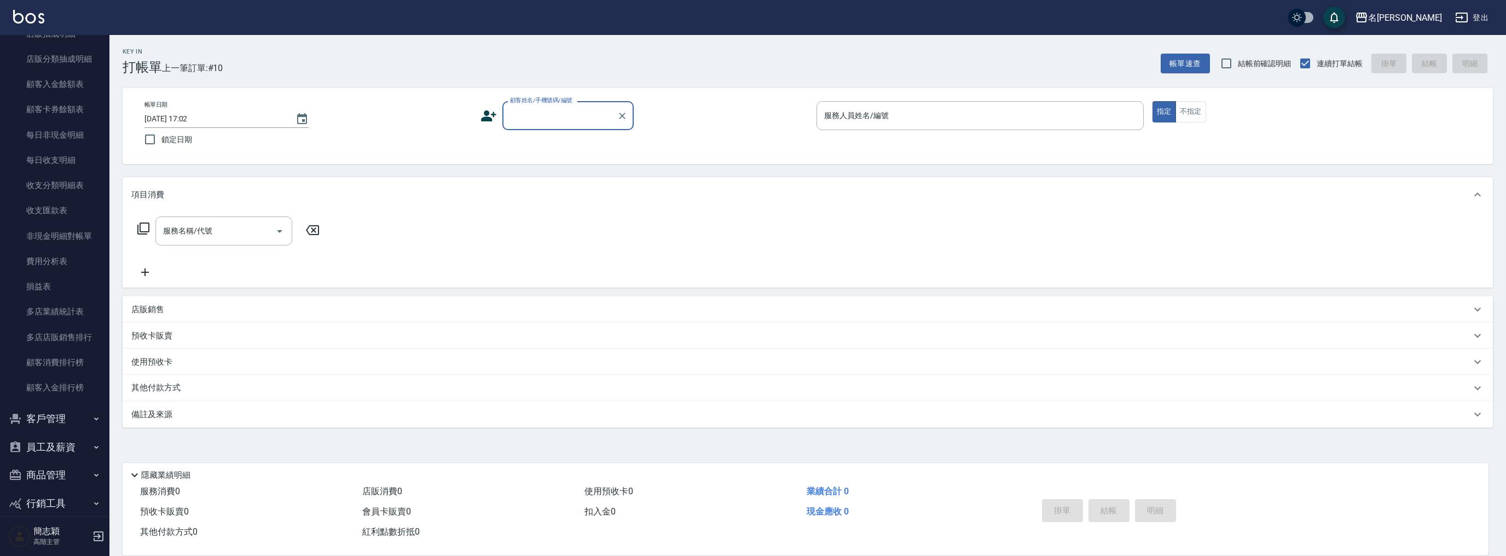
scroll to position [1171, 0]
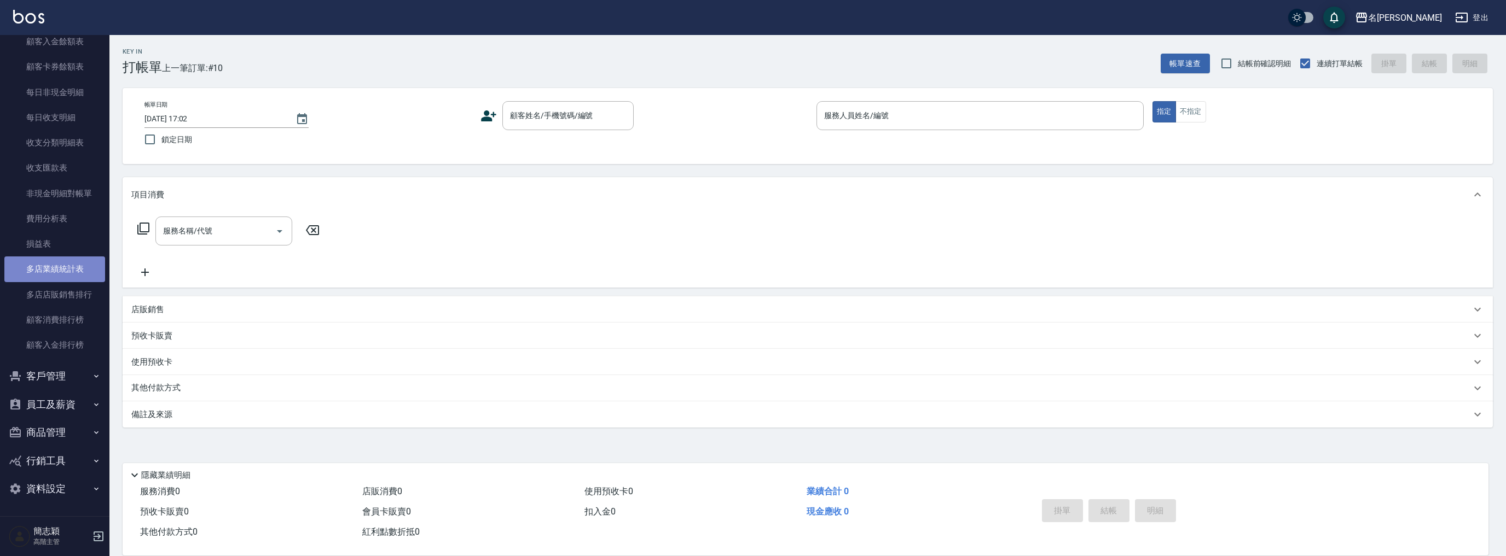
click at [59, 270] on link "多店業績統計表" at bounding box center [54, 269] width 101 height 25
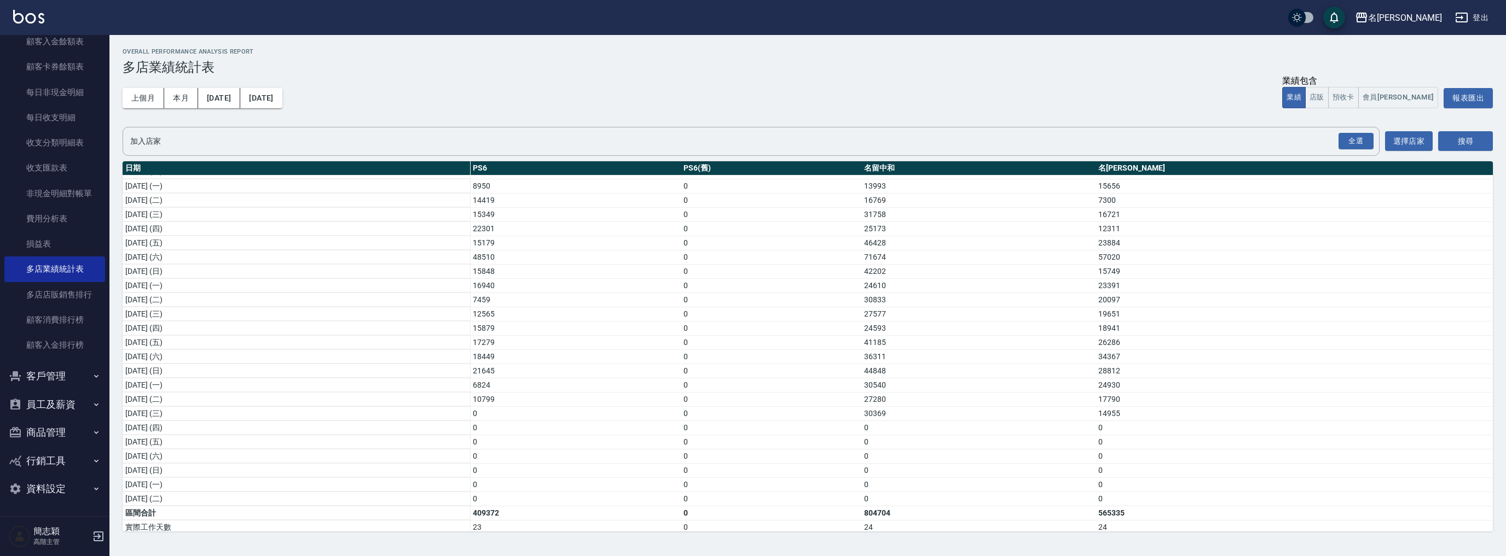
scroll to position [130, 0]
